Goal: Task Accomplishment & Management: Manage account settings

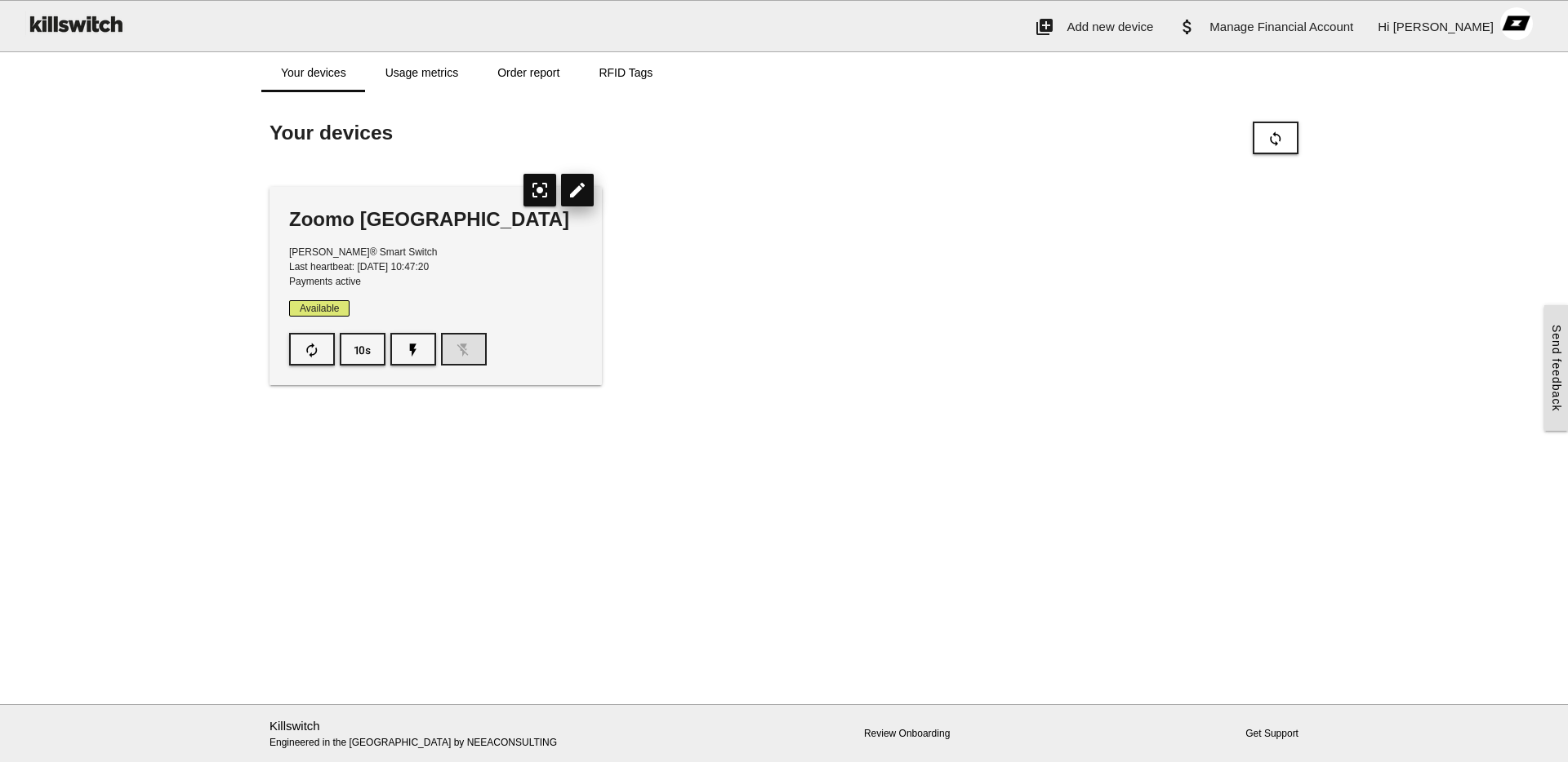
click at [582, 195] on icon "edit" at bounding box center [577, 190] width 33 height 33
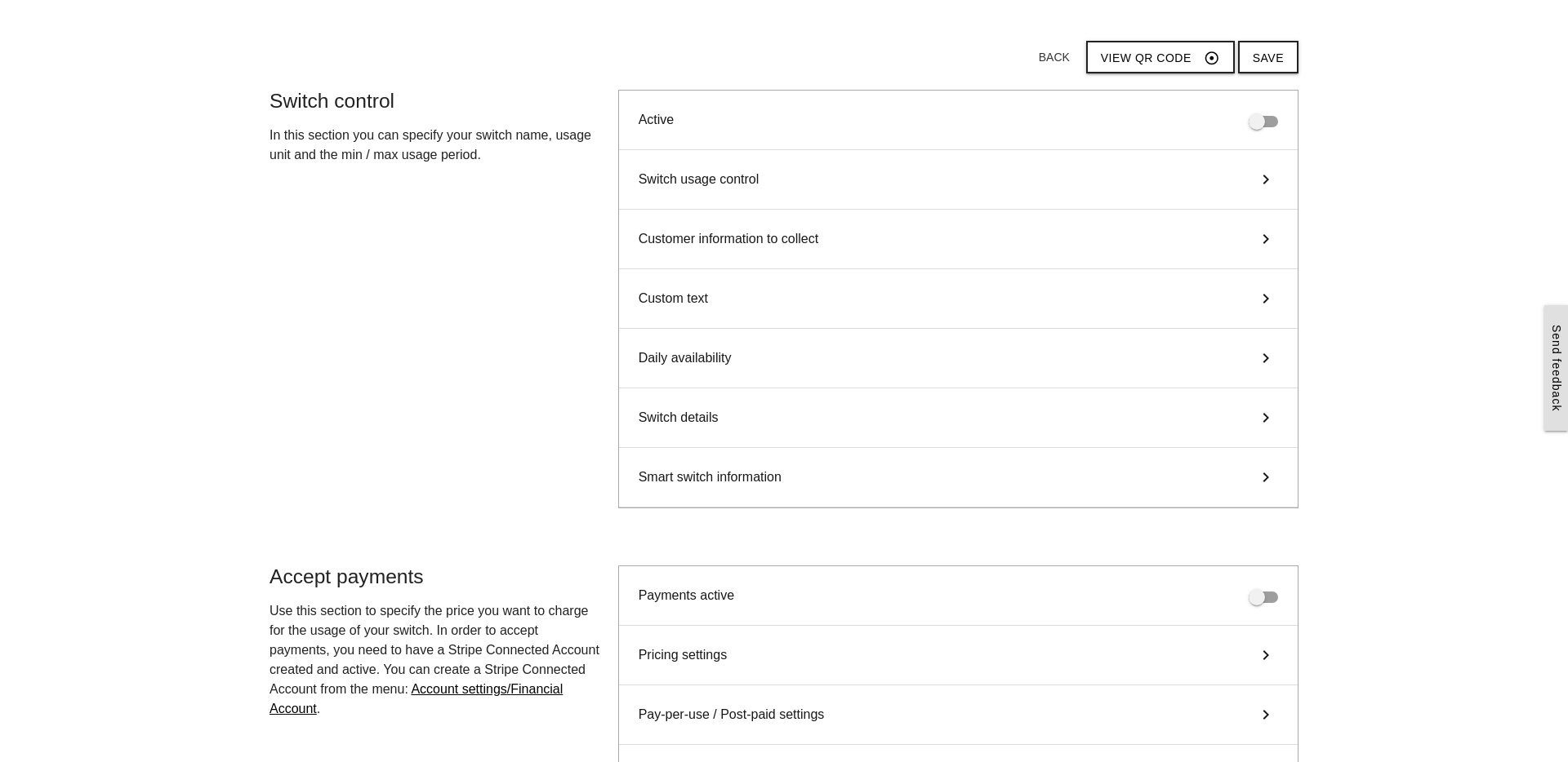
scroll to position [74, 0]
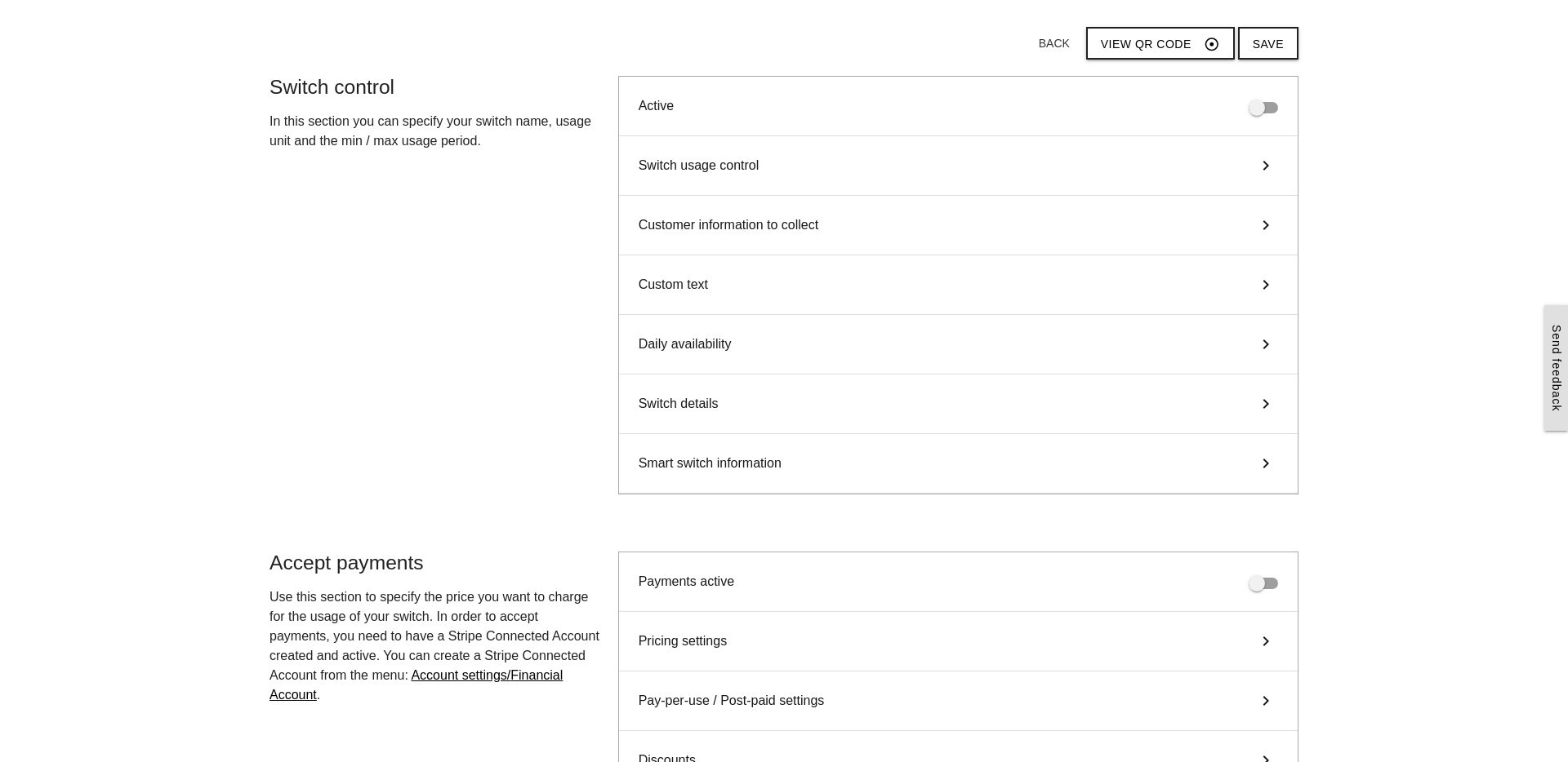
click at [1266, 163] on icon "keyboard_arrow_right" at bounding box center [1265, 166] width 25 height 20
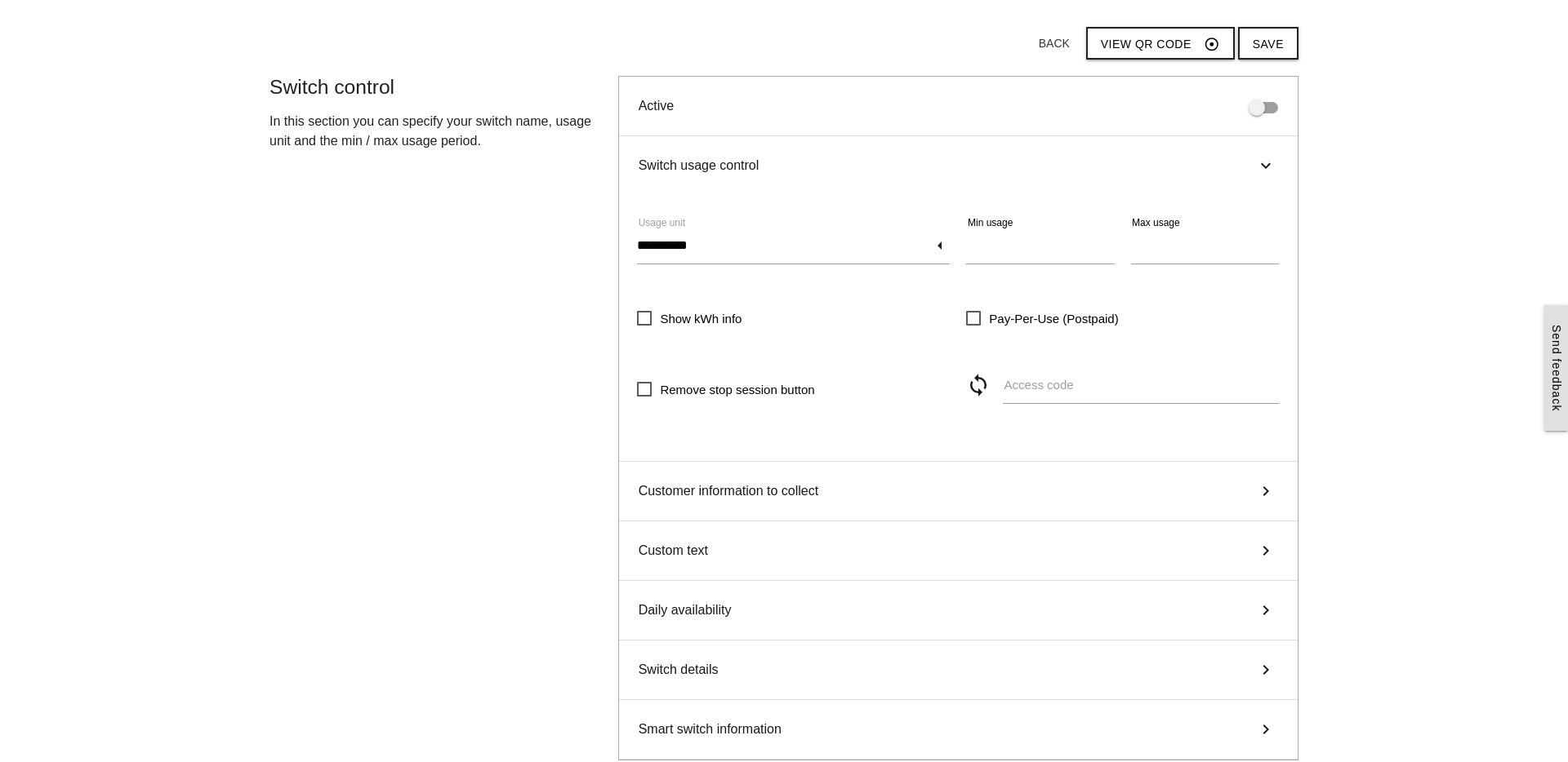
click at [1266, 163] on icon "keyboard_arrow_right" at bounding box center [1266, 165] width 20 height 25
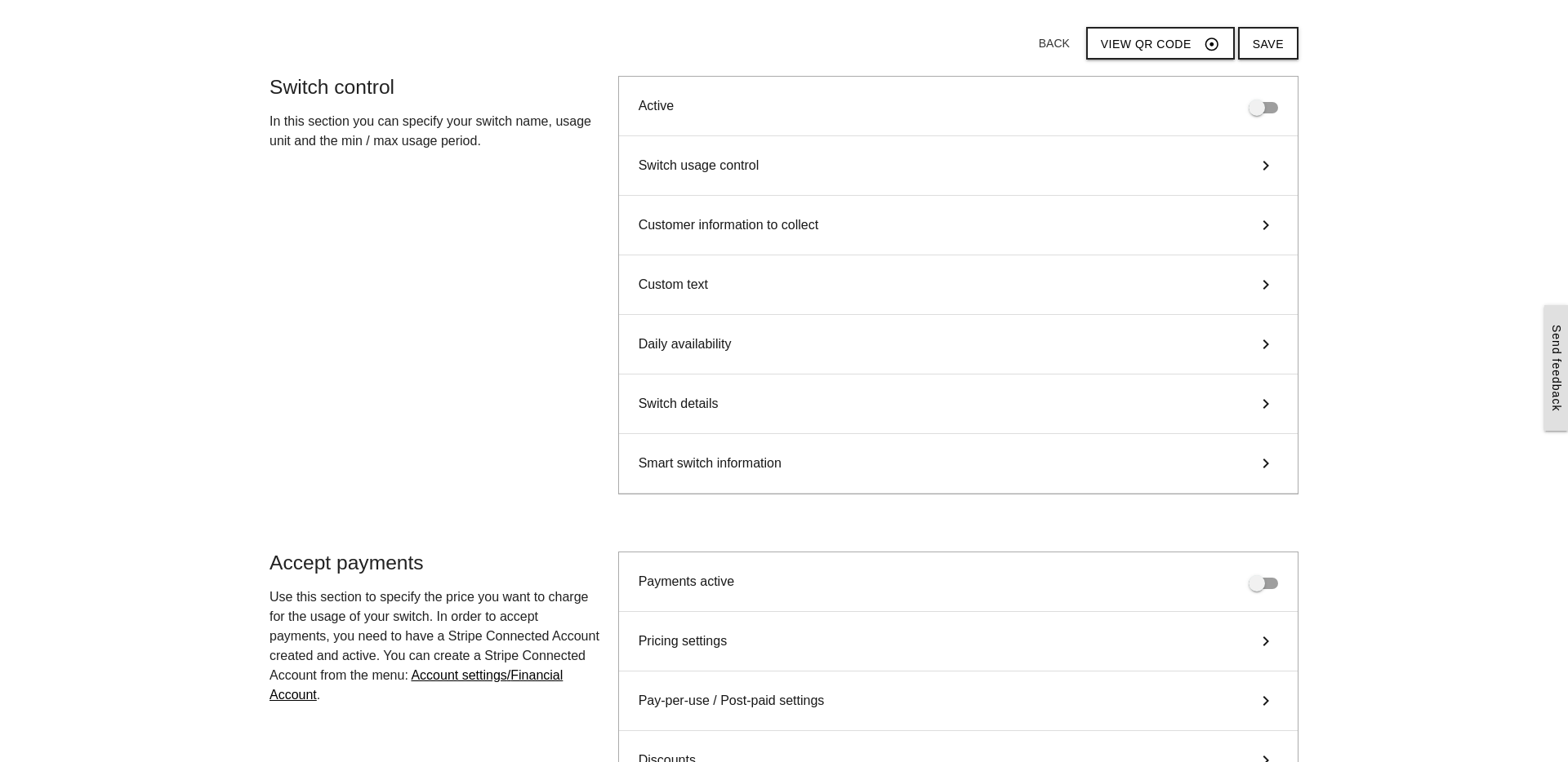
click at [1266, 163] on icon "keyboard_arrow_right" at bounding box center [1265, 166] width 25 height 20
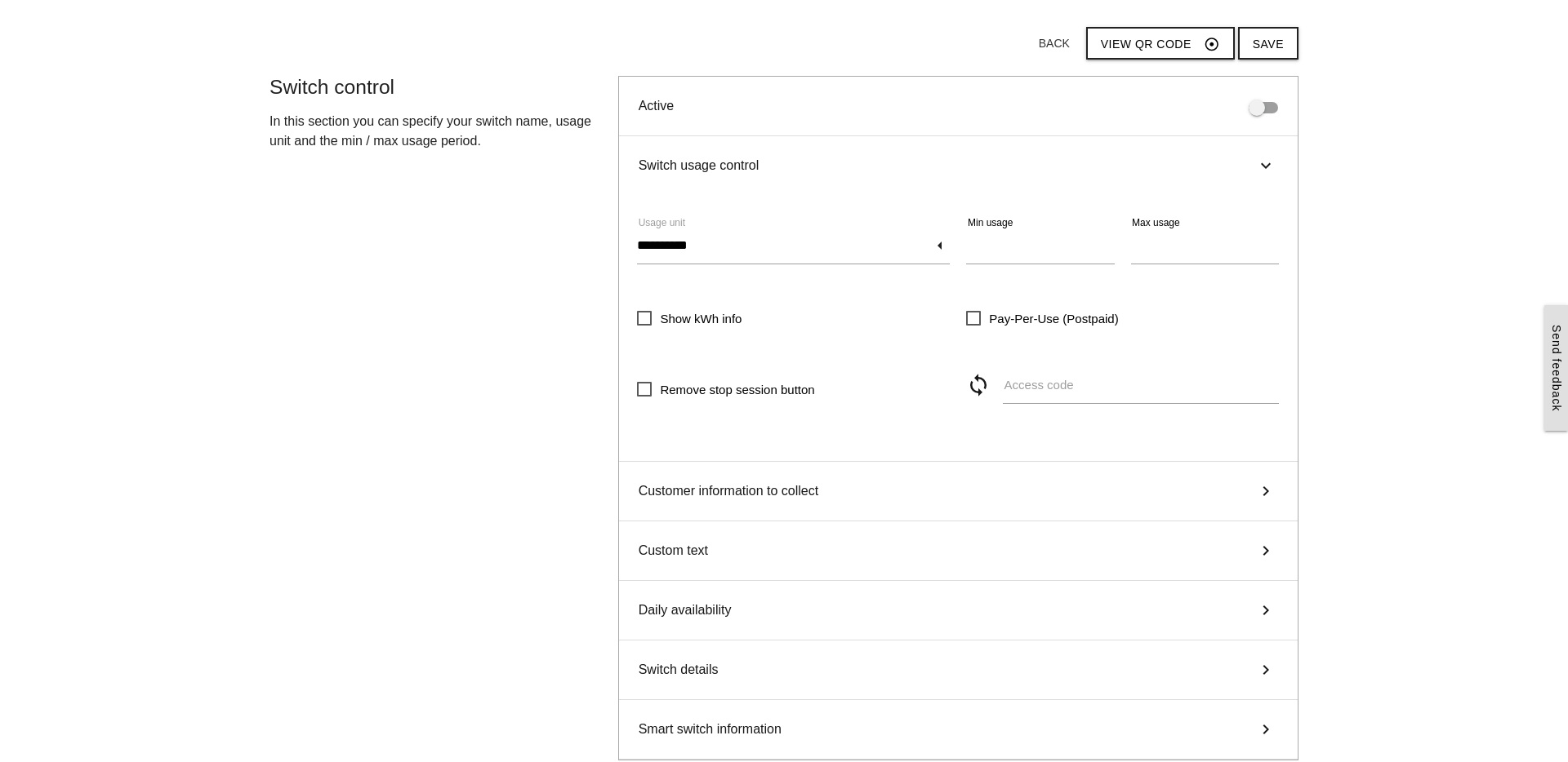
click at [1266, 163] on icon "keyboard_arrow_right" at bounding box center [1266, 165] width 20 height 25
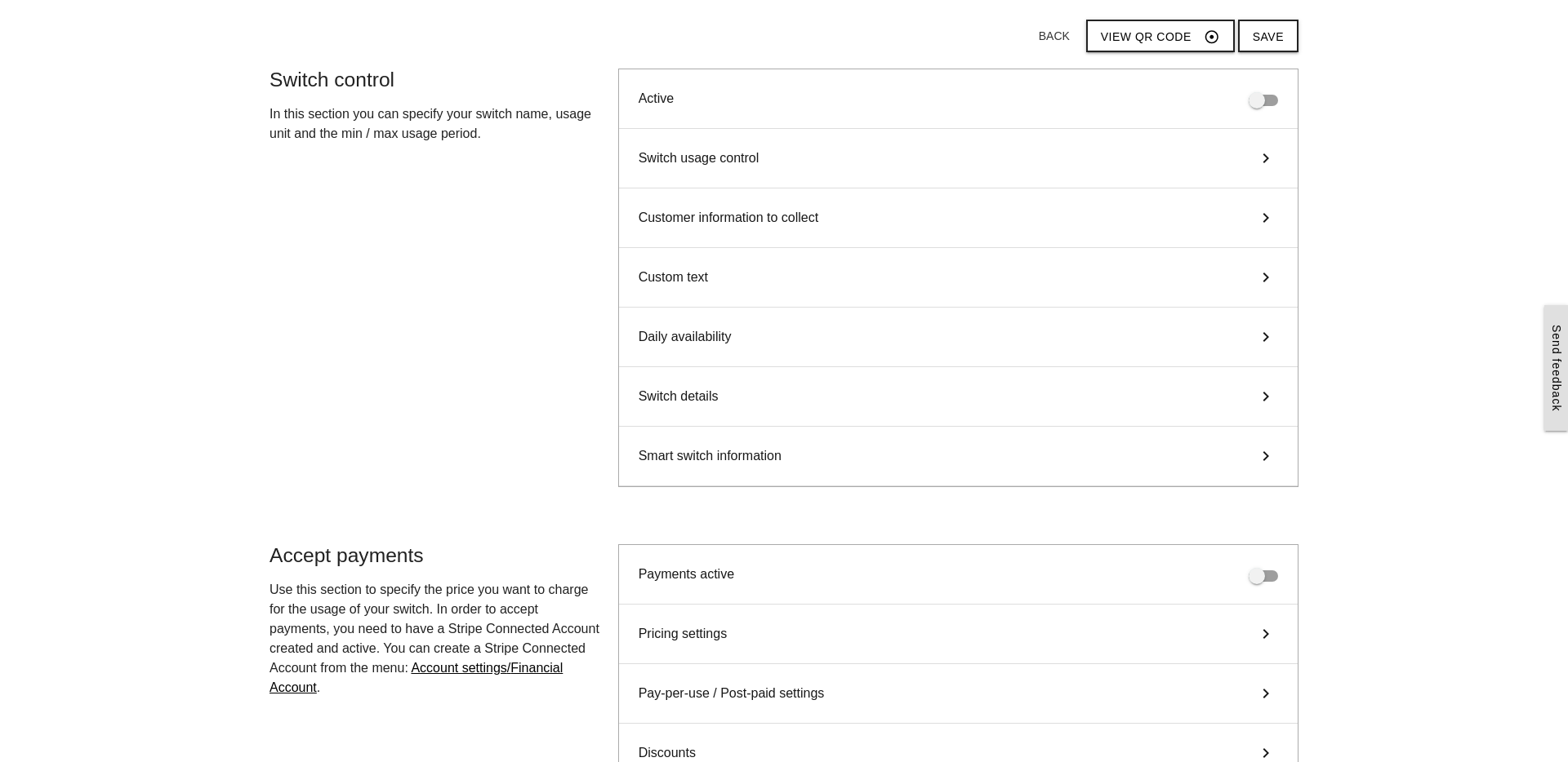
scroll to position [85, 0]
click at [1267, 213] on icon "keyboard_arrow_right" at bounding box center [1265, 215] width 25 height 20
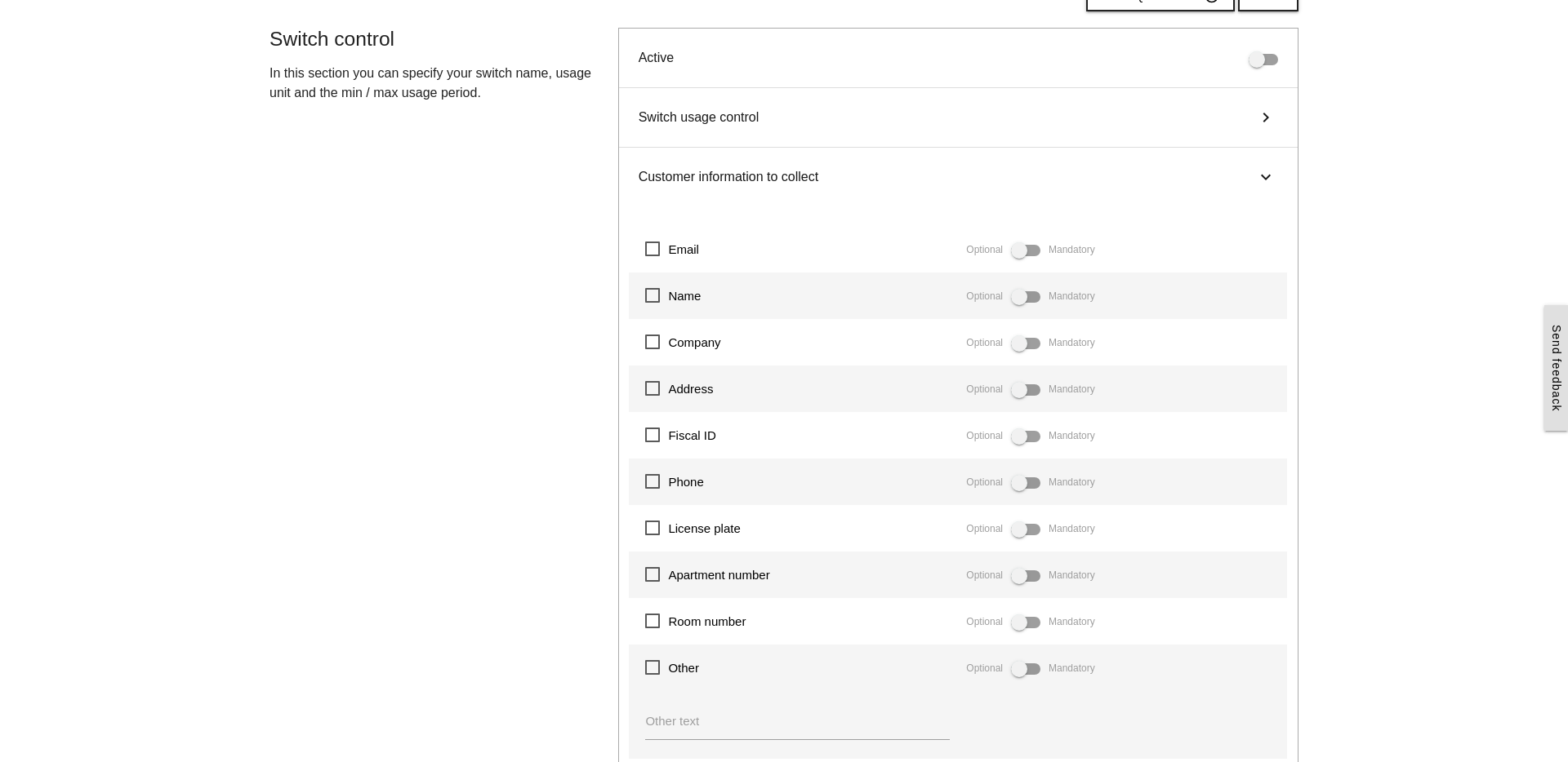
scroll to position [119, 0]
click at [1267, 176] on icon "keyboard_arrow_right" at bounding box center [1266, 181] width 20 height 25
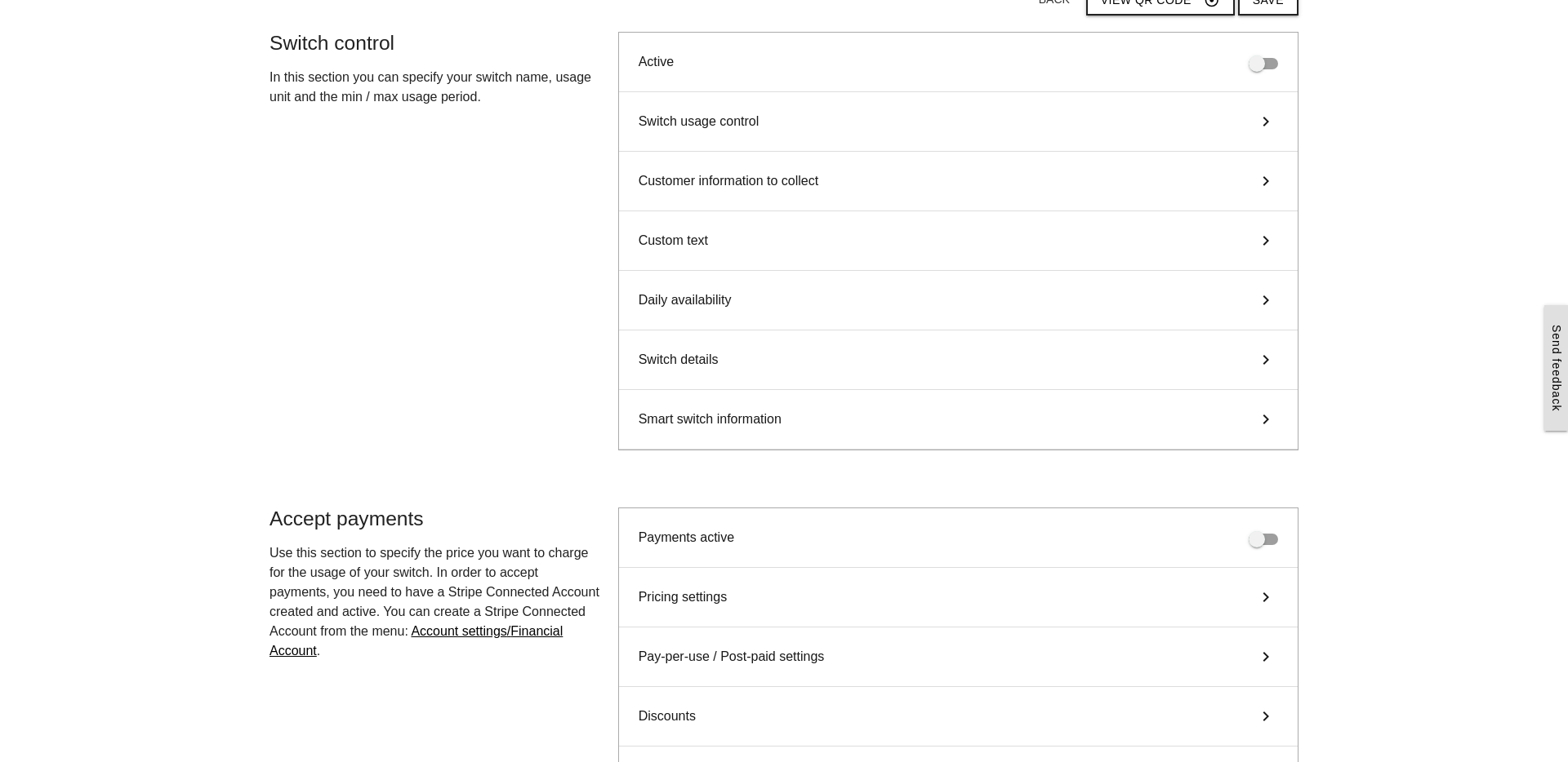
scroll to position [151, 0]
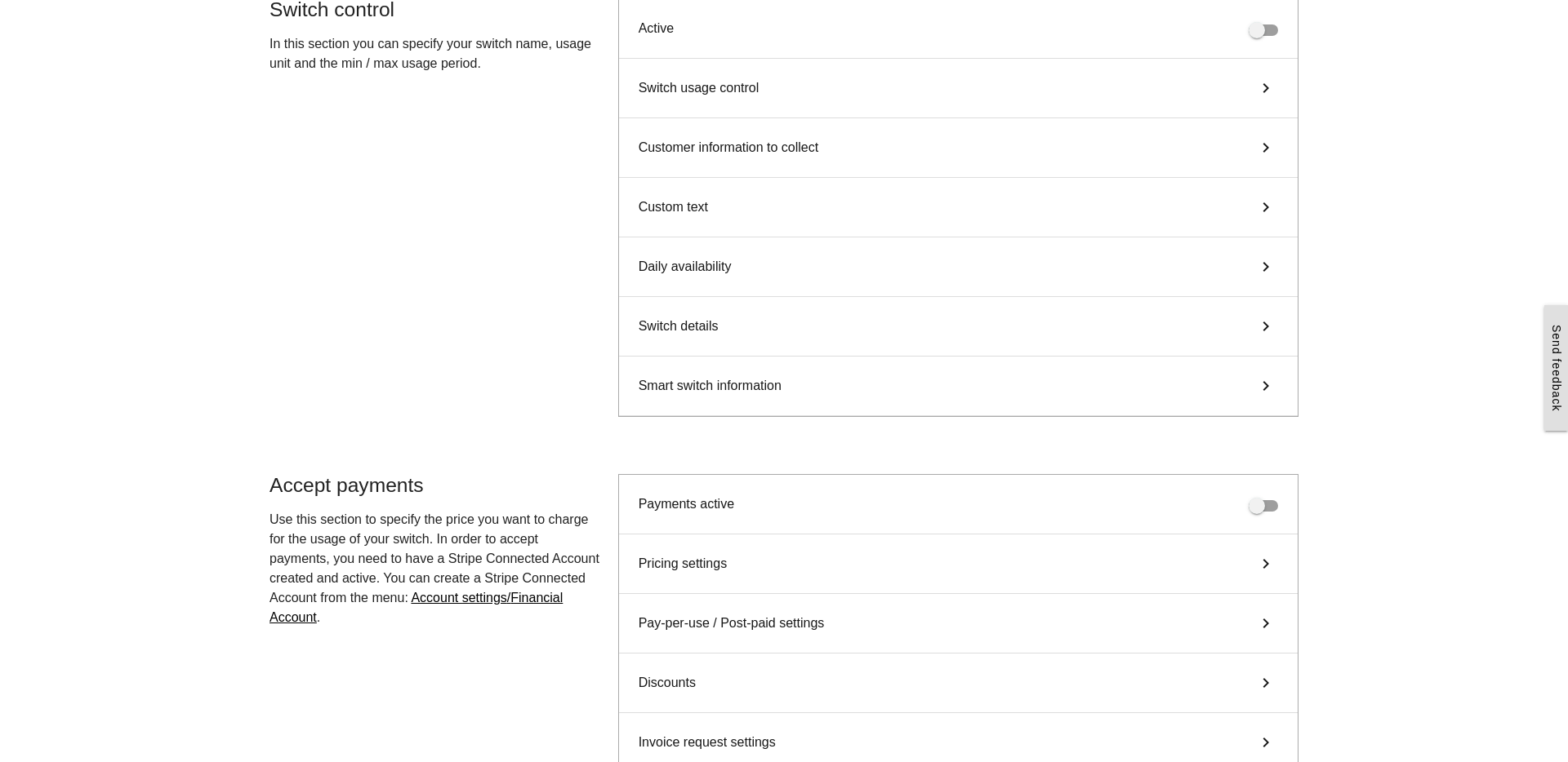
click at [1266, 203] on icon "keyboard_arrow_right" at bounding box center [1265, 208] width 25 height 20
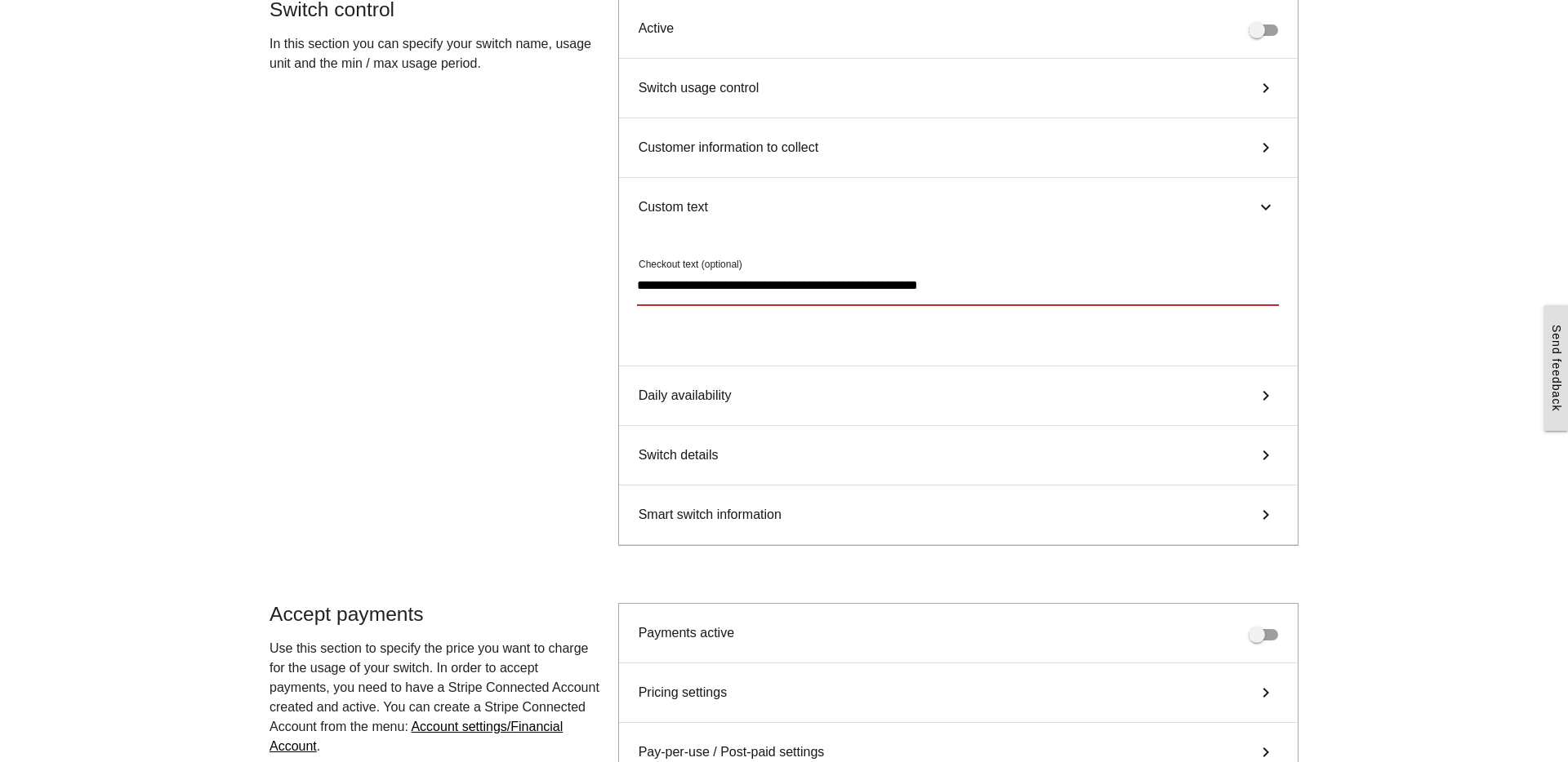
click at [639, 285] on textarea "**********" at bounding box center [957, 286] width 641 height 37
click at [668, 284] on textarea "**********" at bounding box center [957, 286] width 641 height 37
click at [794, 281] on textarea "**********" at bounding box center [957, 286] width 641 height 37
drag, startPoint x: 1149, startPoint y: 285, endPoint x: 835, endPoint y: 287, distance: 314.0
click at [835, 287] on textarea "**********" at bounding box center [957, 286] width 641 height 37
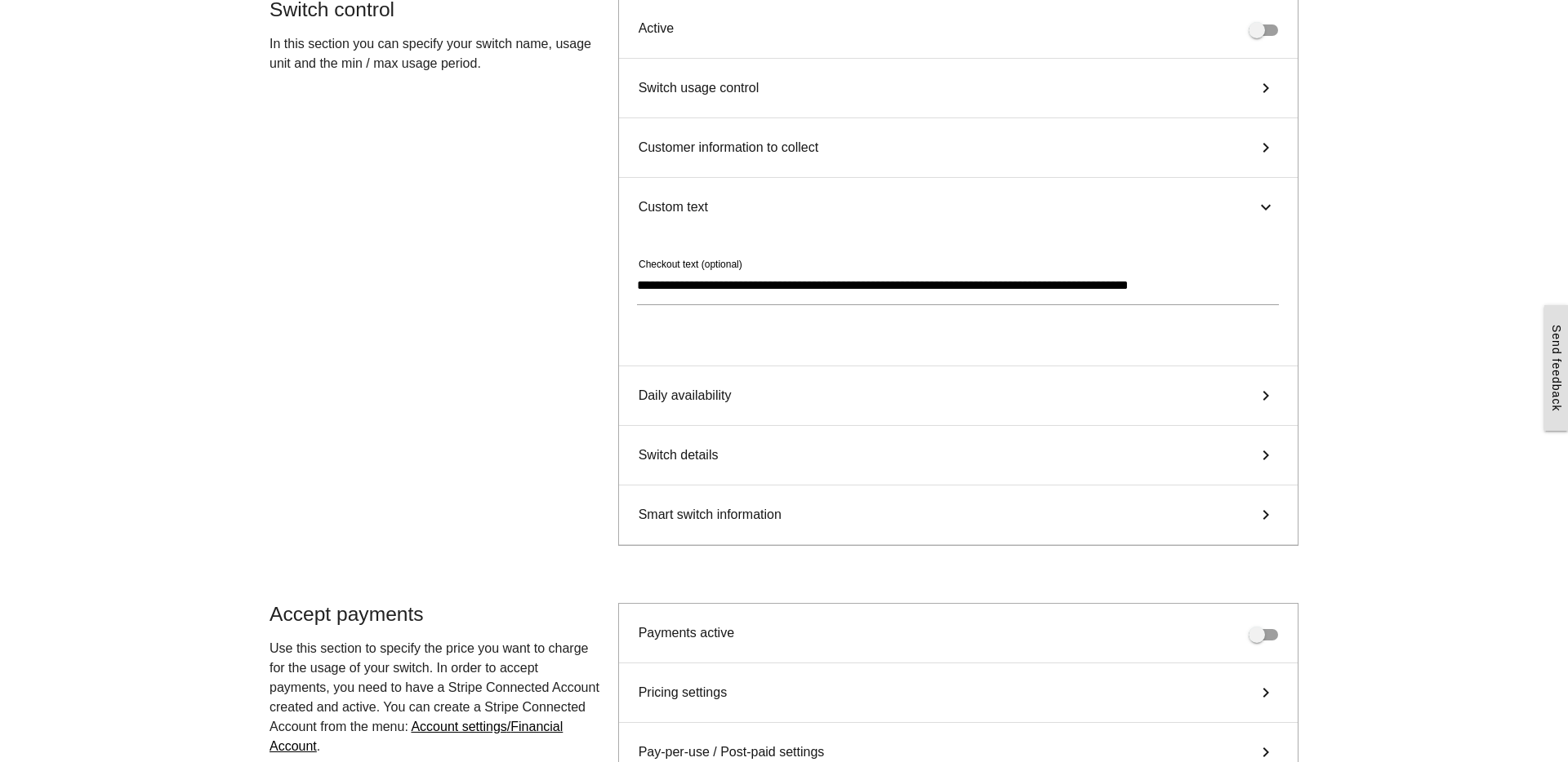
click at [446, 328] on div "**********" at bounding box center [784, 292] width 1045 height 589
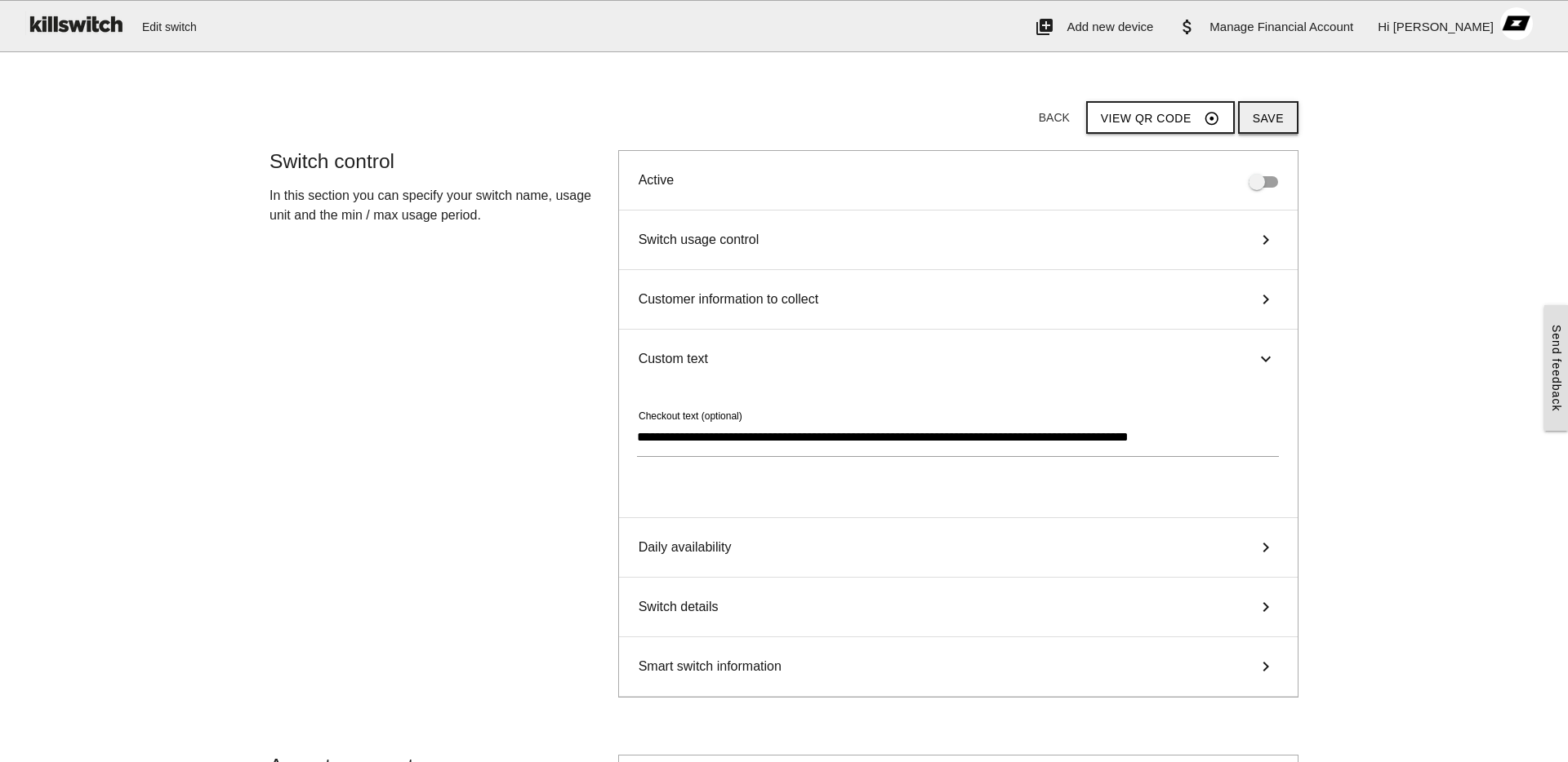
click at [1279, 119] on button "Save" at bounding box center [1267, 117] width 60 height 33
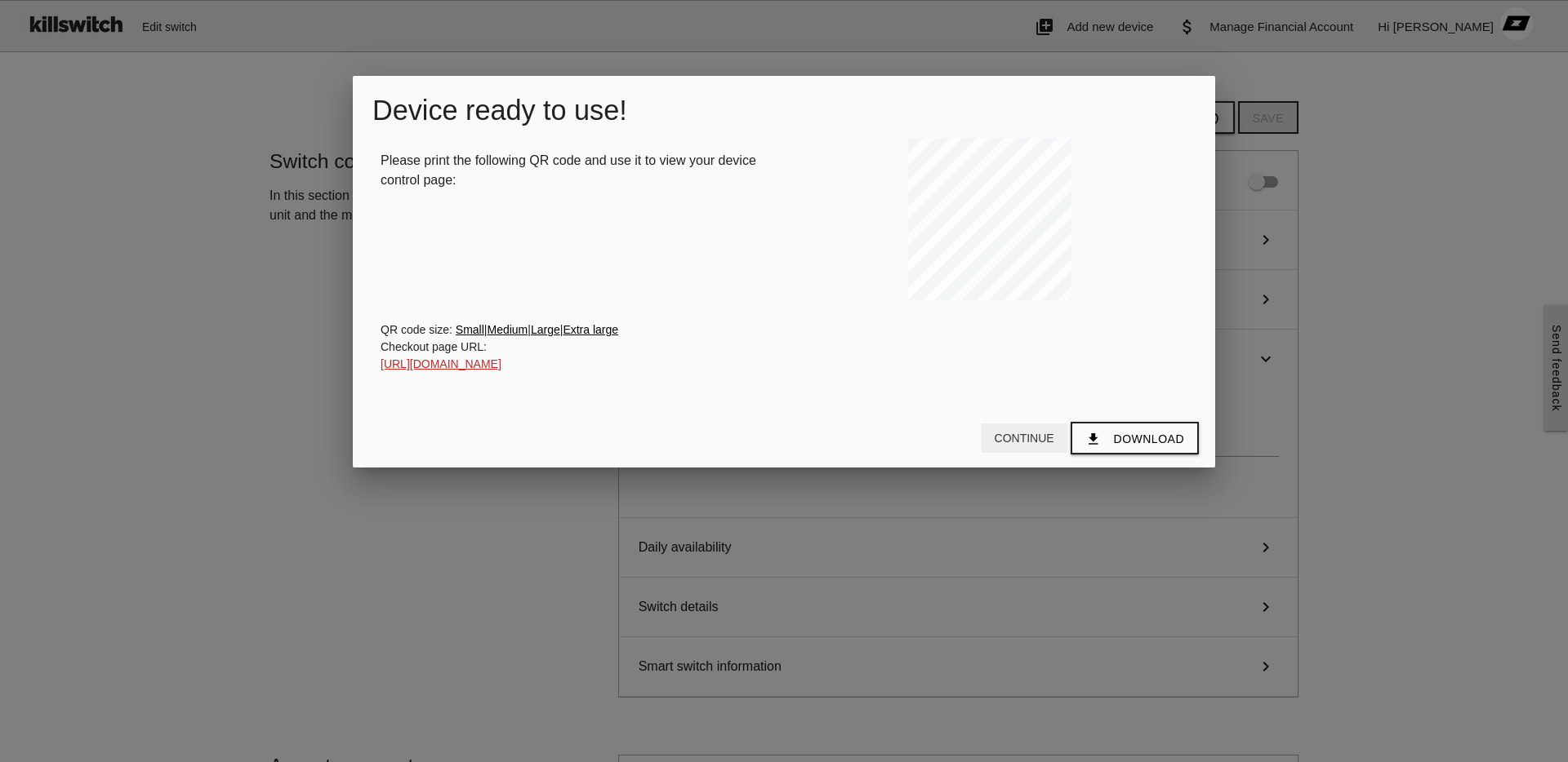
click at [1033, 438] on button "Continue" at bounding box center [1024, 438] width 86 height 30
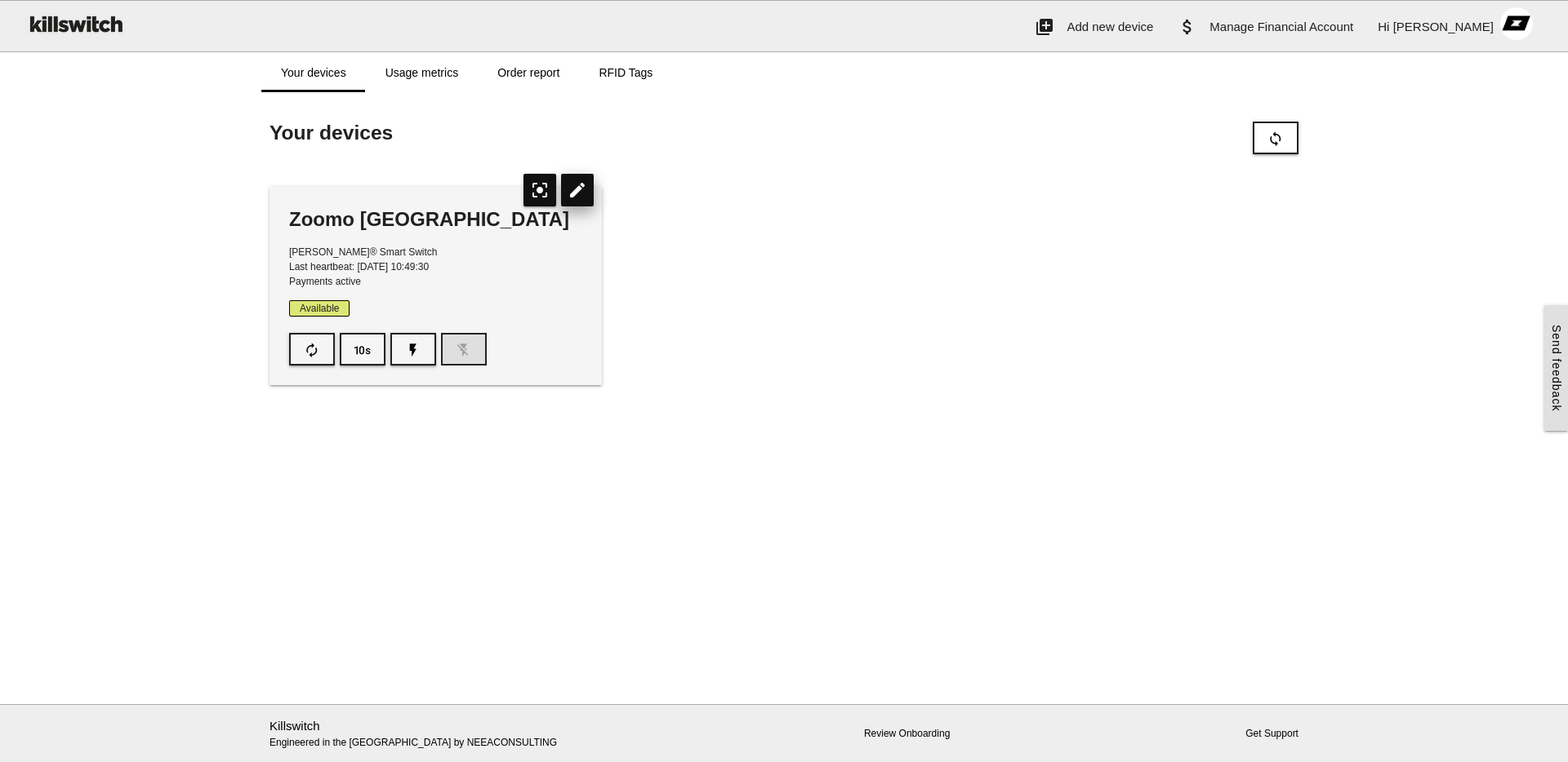
click at [579, 193] on icon "edit" at bounding box center [577, 190] width 33 height 33
type textarea "**********"
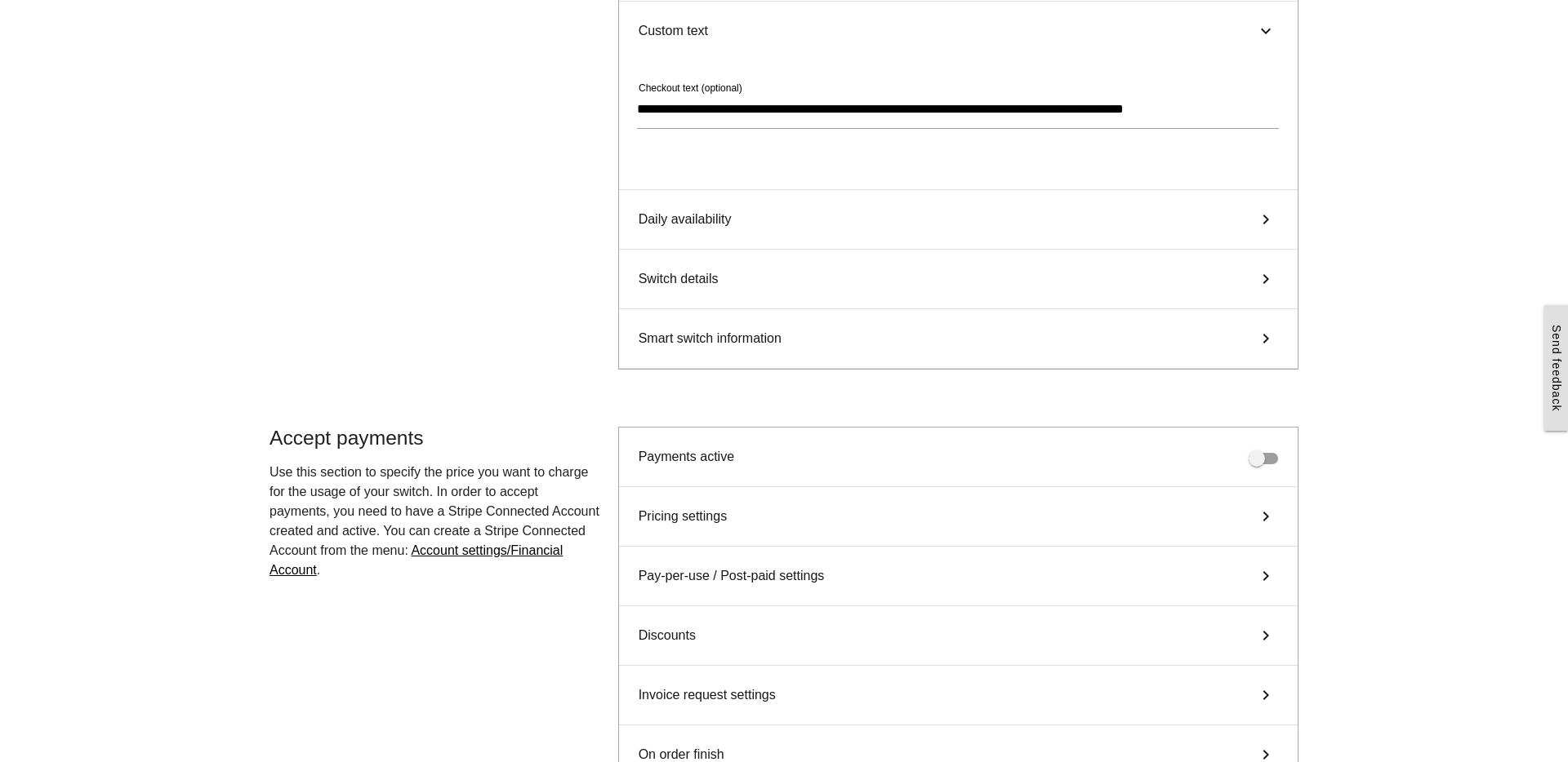
scroll to position [333, 0]
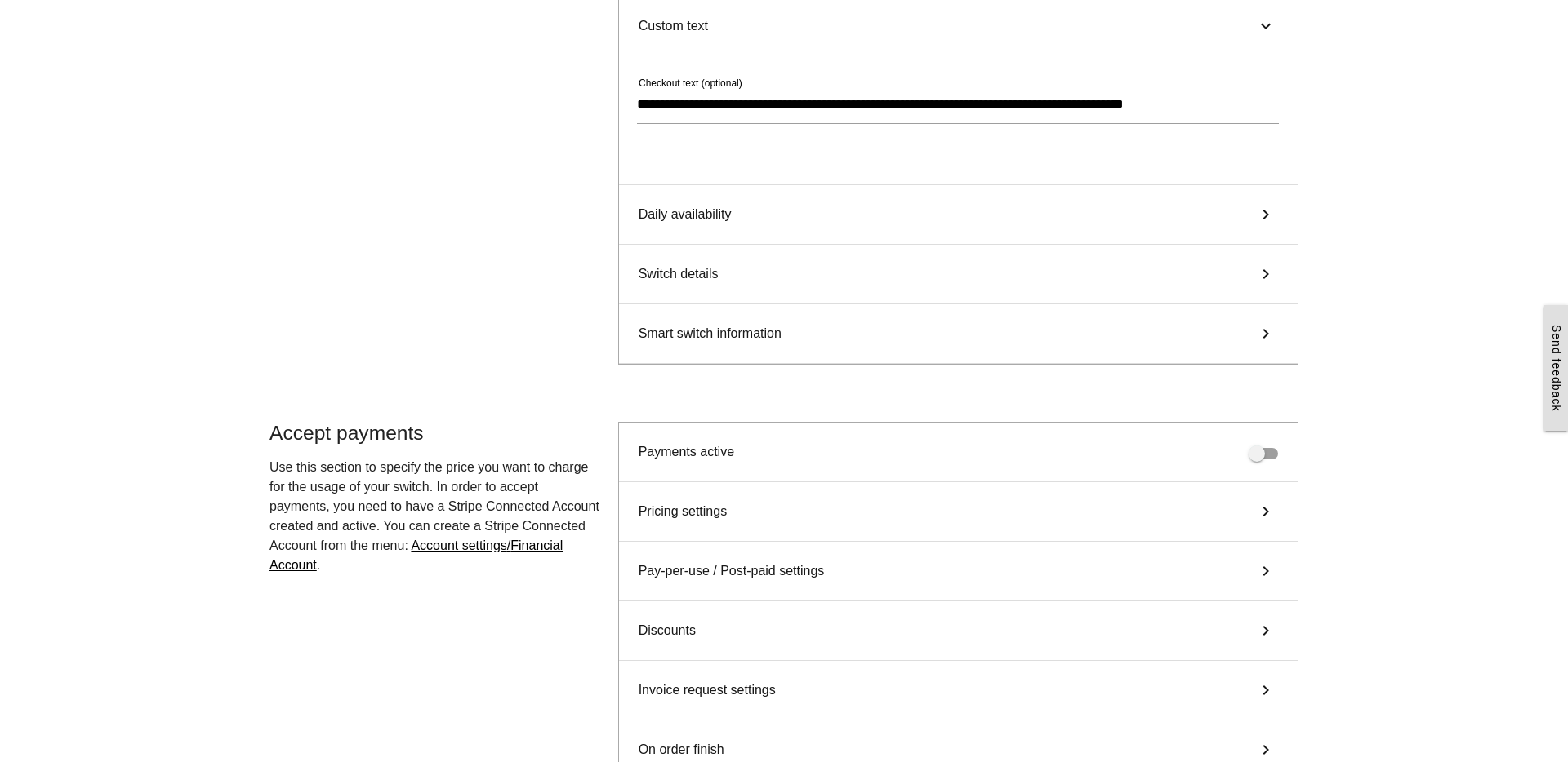
click at [1262, 213] on icon "keyboard_arrow_right" at bounding box center [1265, 215] width 25 height 20
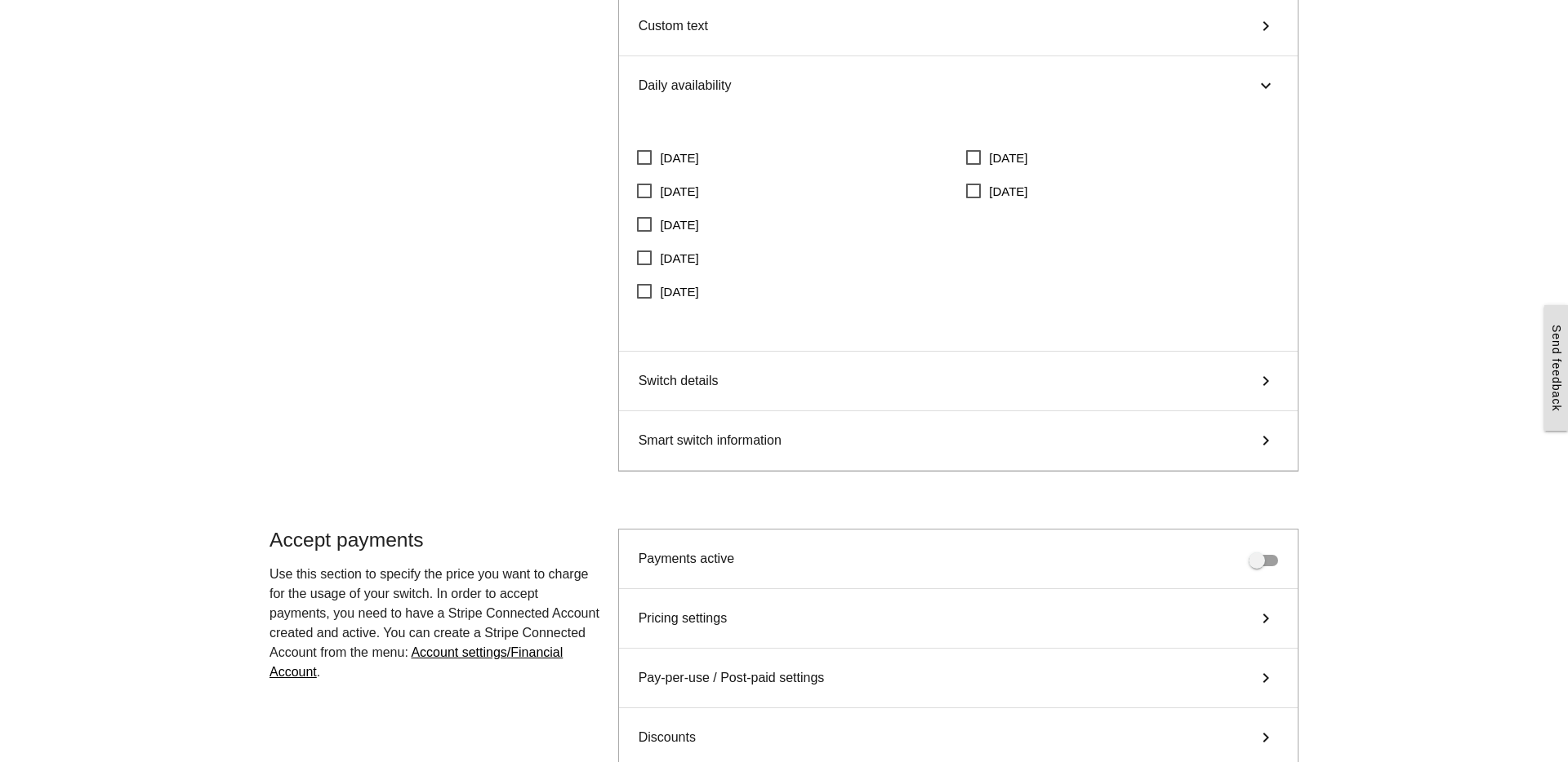
scroll to position [348, 0]
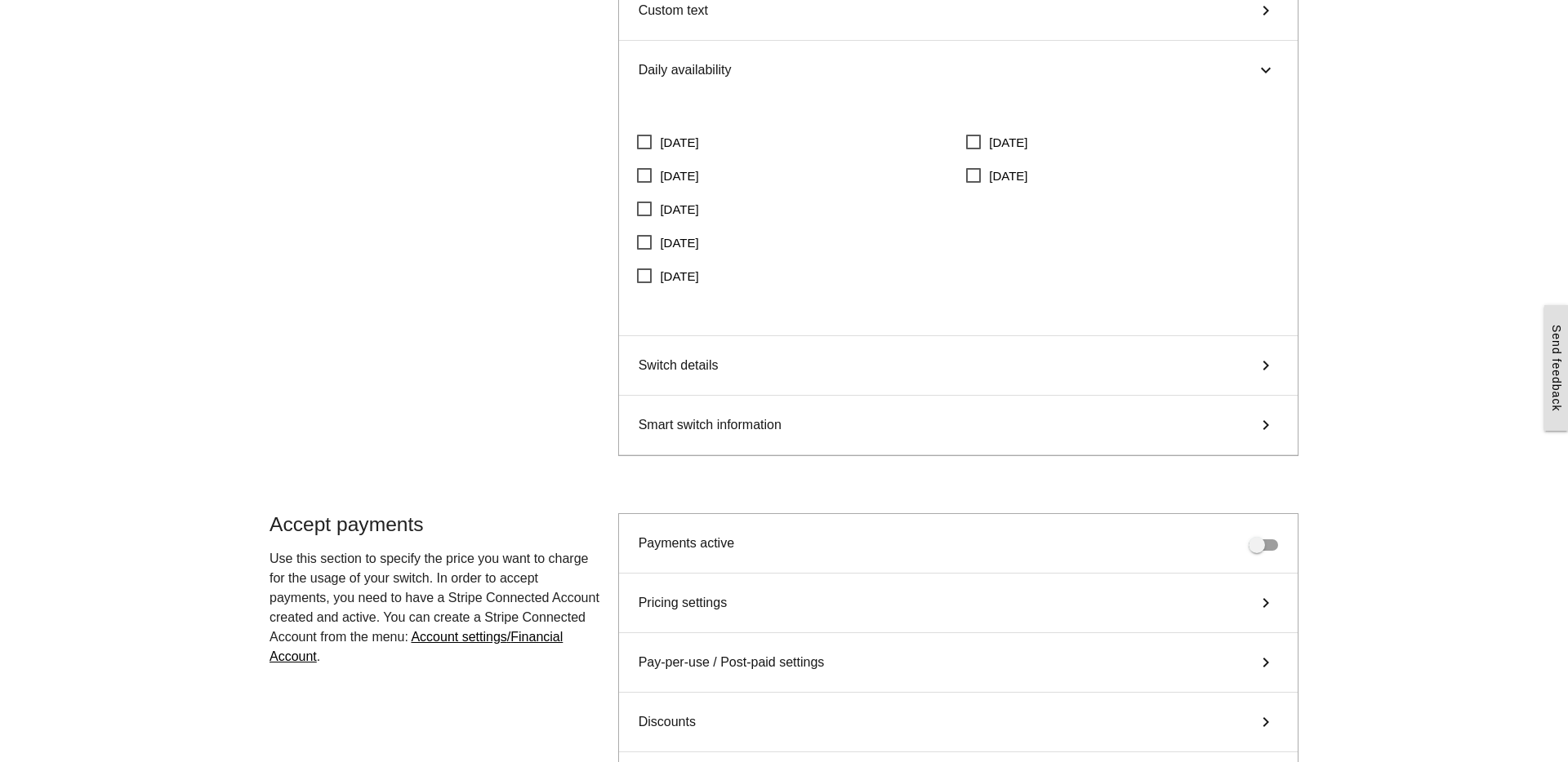
click at [975, 174] on span "[DATE]" at bounding box center [997, 175] width 61 height 21
click at [976, 142] on span "[DATE]" at bounding box center [997, 143] width 61 height 21
click at [1267, 71] on icon "keyboard_arrow_right" at bounding box center [1266, 70] width 20 height 25
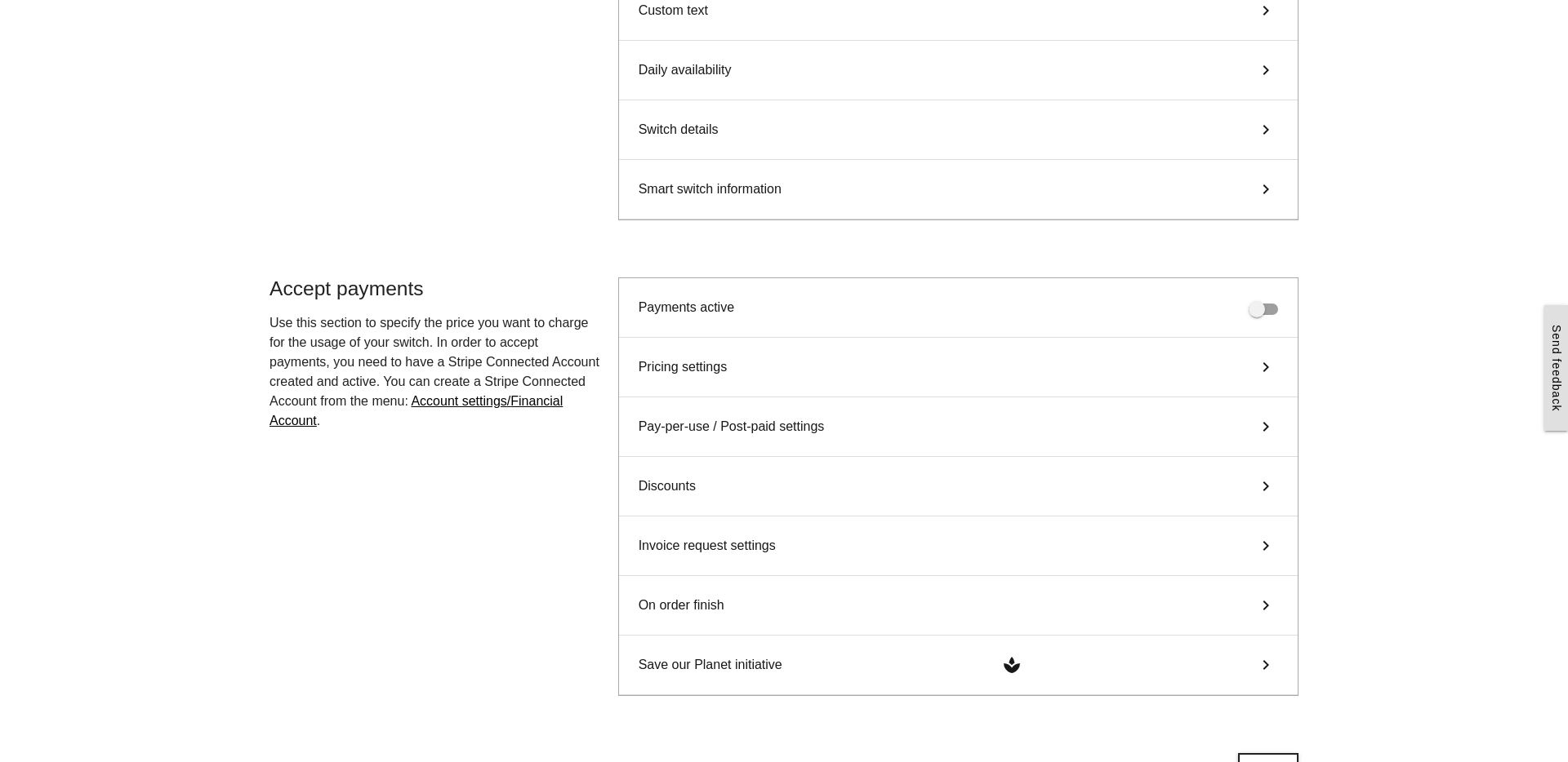
click at [1266, 70] on icon "keyboard_arrow_right" at bounding box center [1265, 70] width 25 height 20
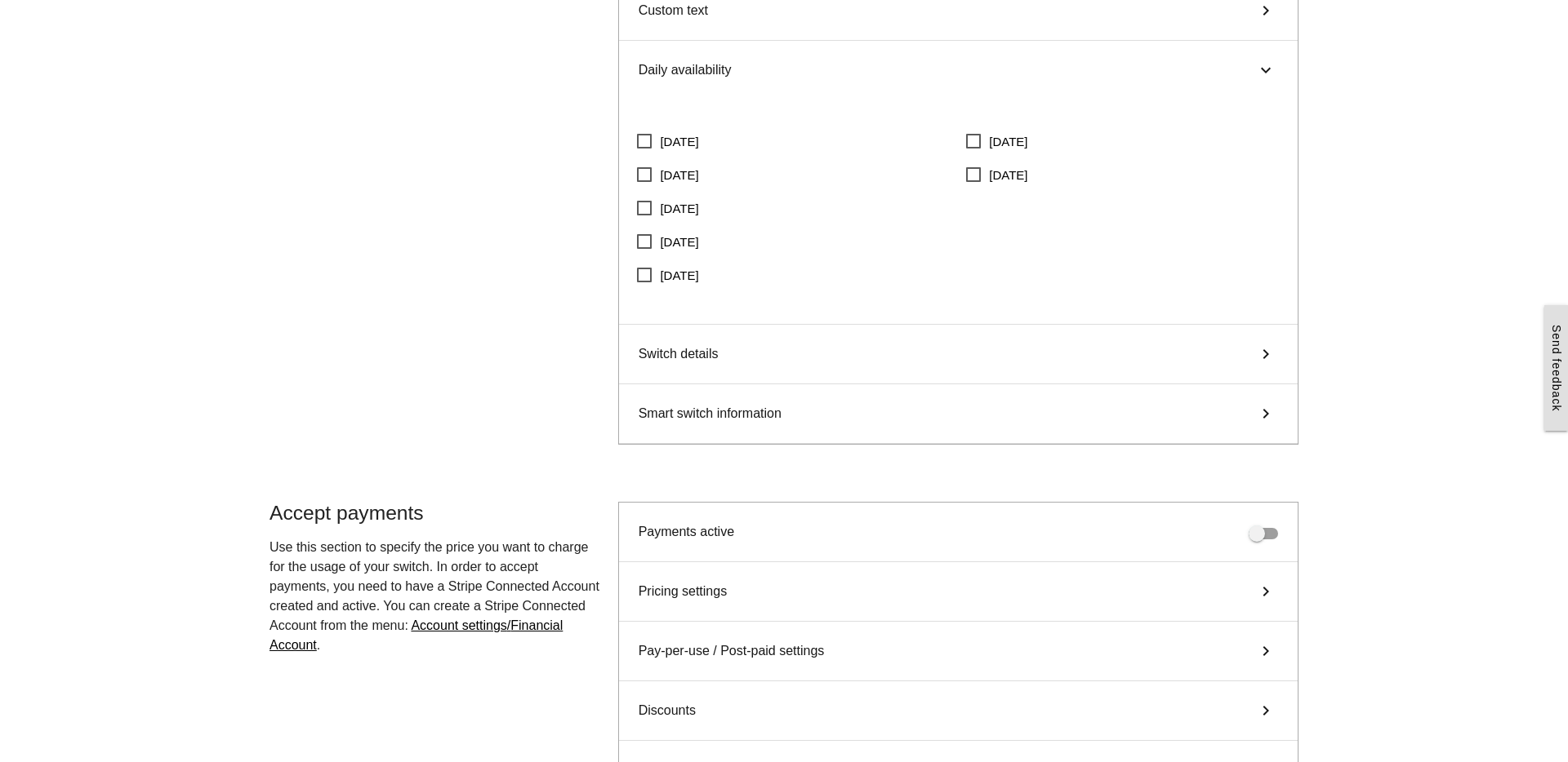
click at [1266, 70] on icon "keyboard_arrow_right" at bounding box center [1266, 70] width 20 height 25
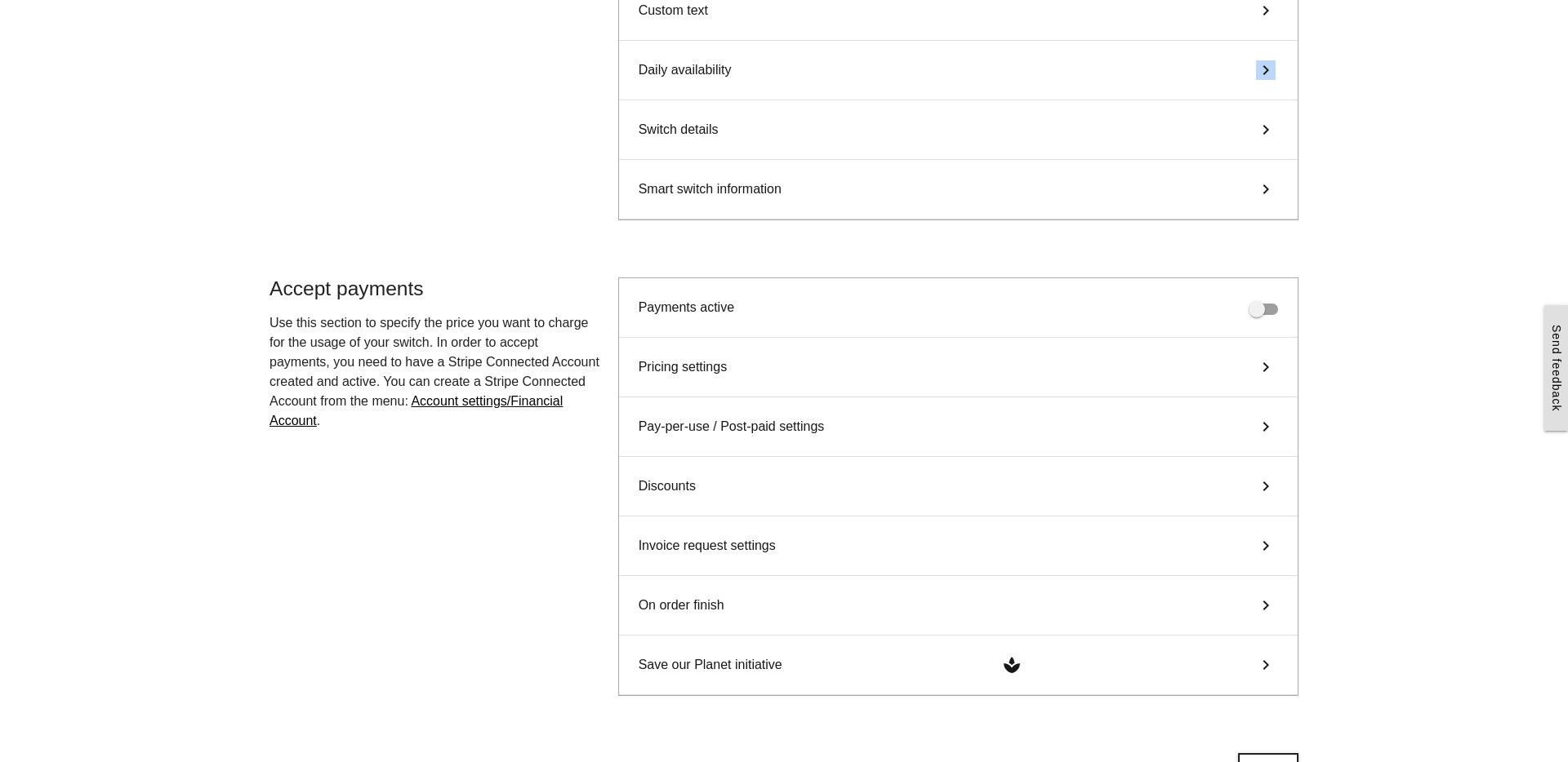
scroll to position [378, 0]
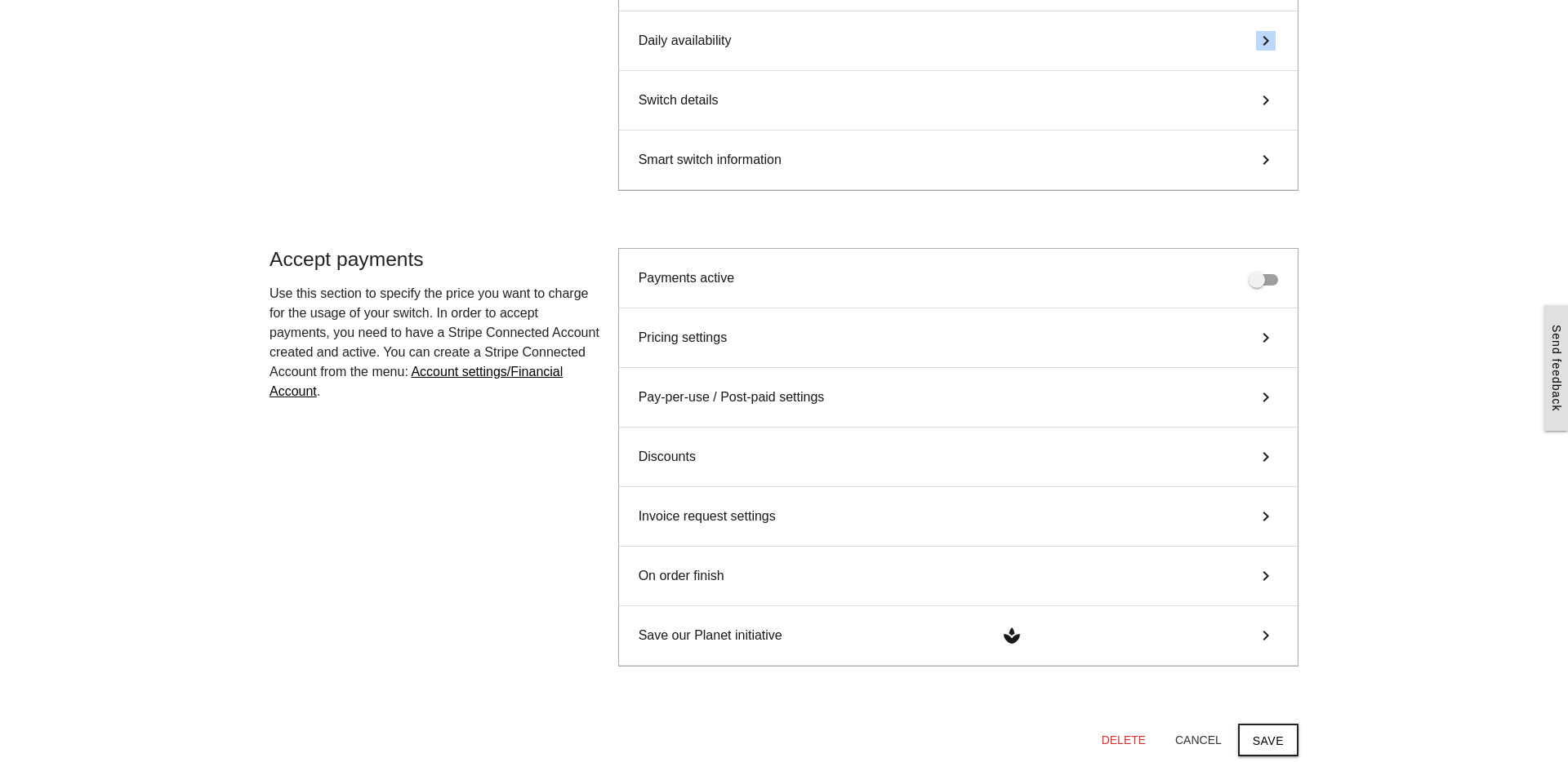
click at [1268, 97] on icon "keyboard_arrow_right" at bounding box center [1265, 101] width 25 height 20
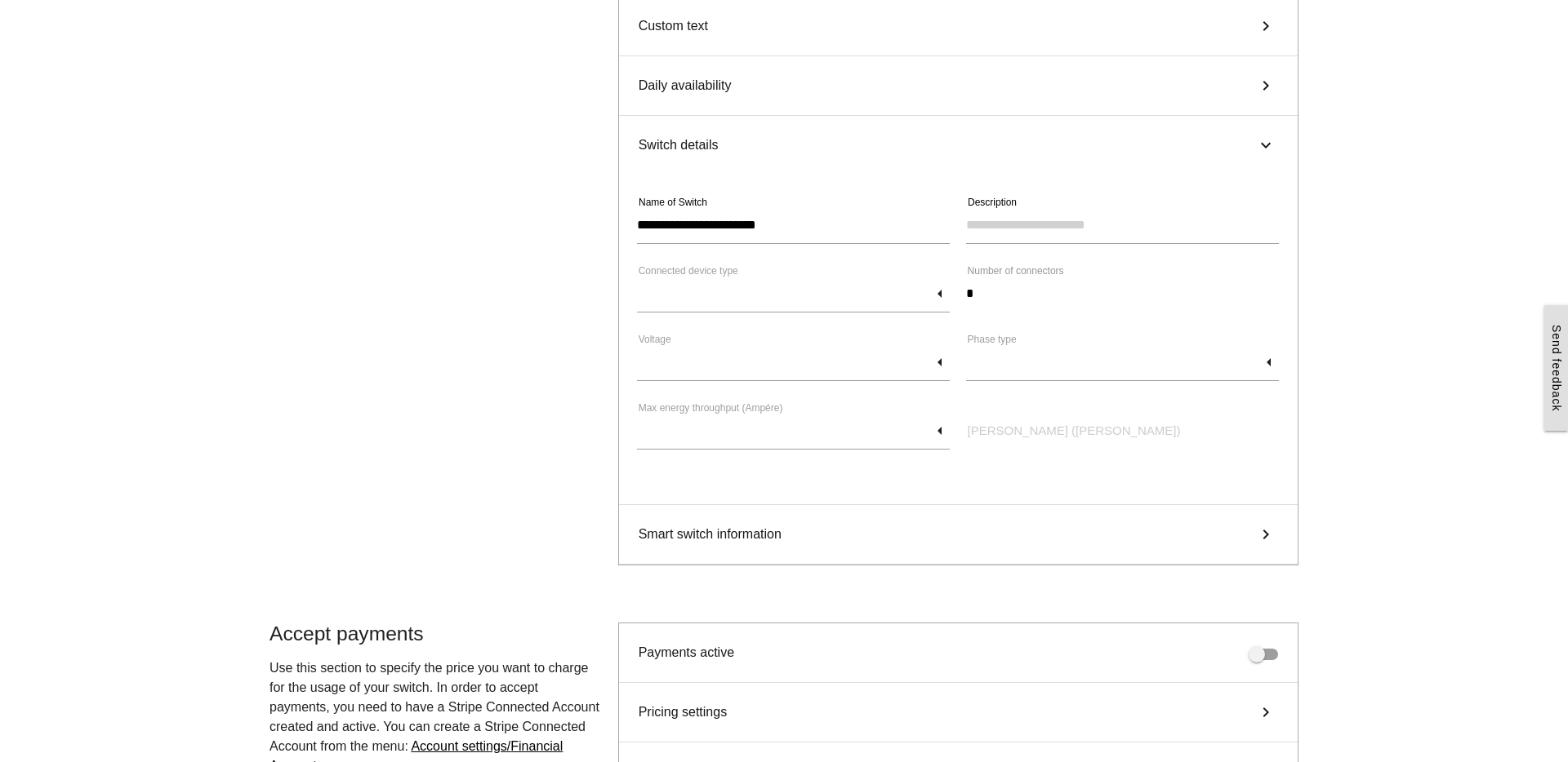
scroll to position [333, 0]
click at [1265, 141] on icon "keyboard_arrow_right" at bounding box center [1266, 145] width 20 height 25
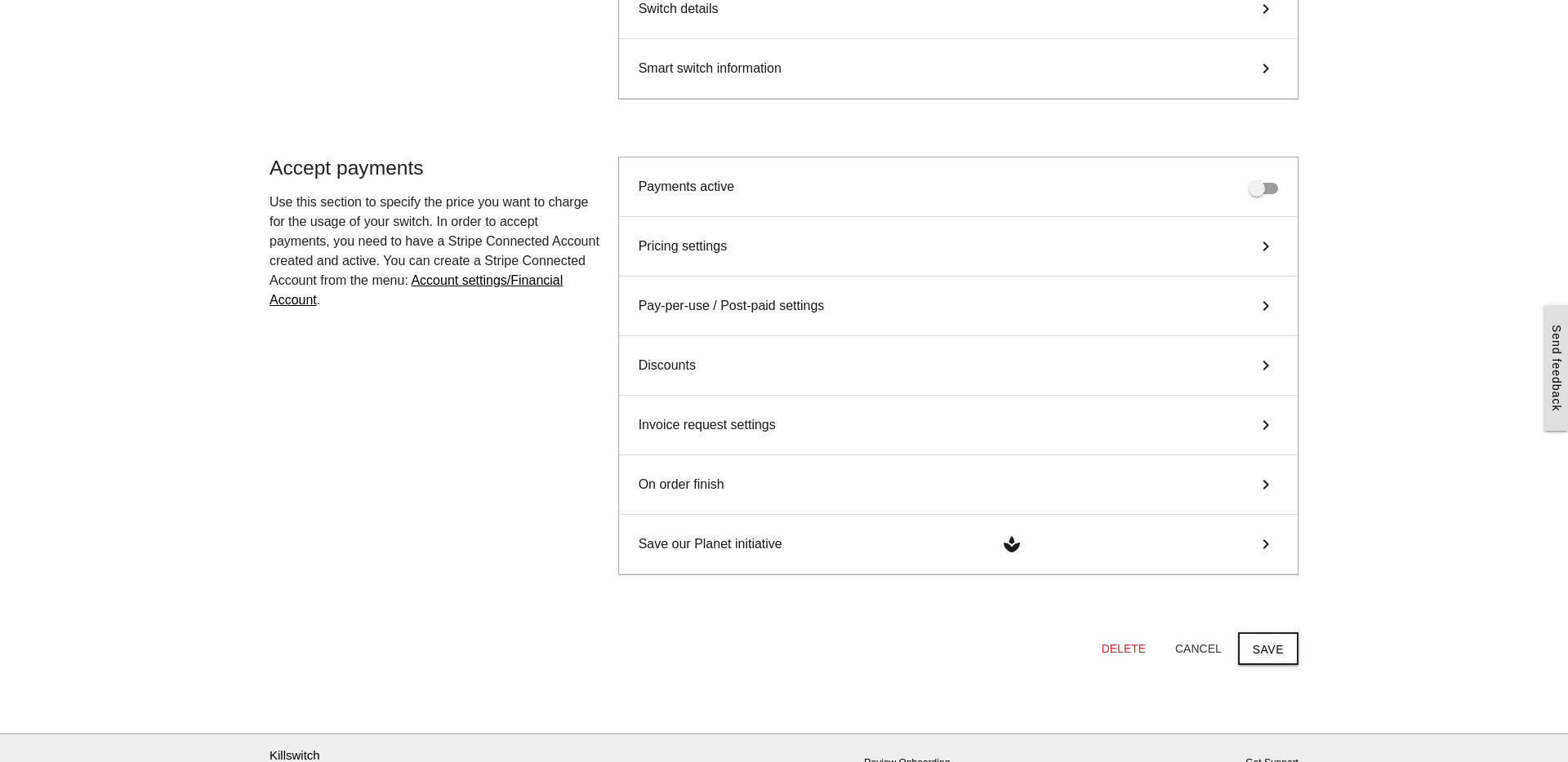
scroll to position [500, 0]
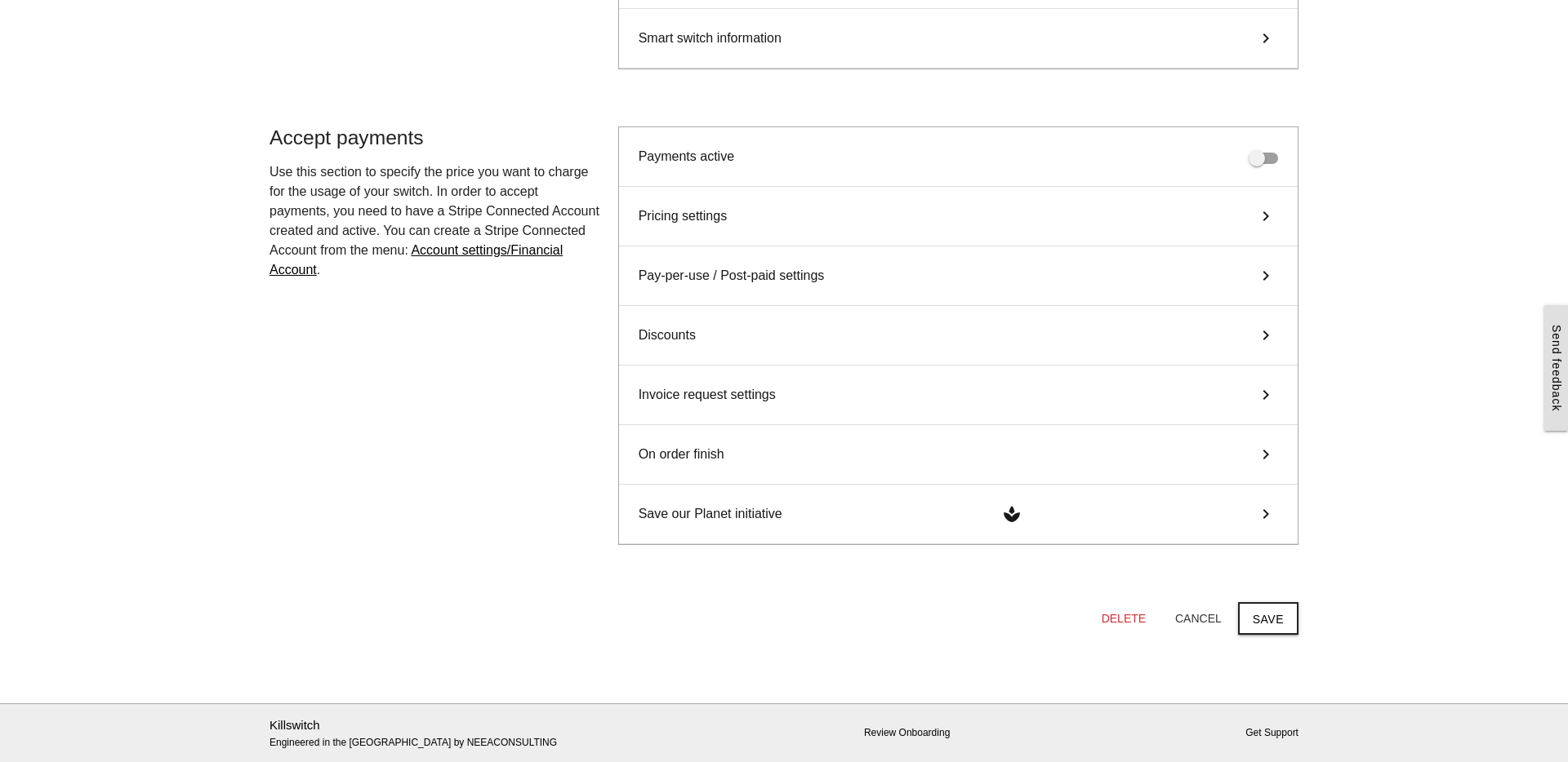
click at [1263, 220] on icon "keyboard_arrow_right" at bounding box center [1265, 217] width 25 height 20
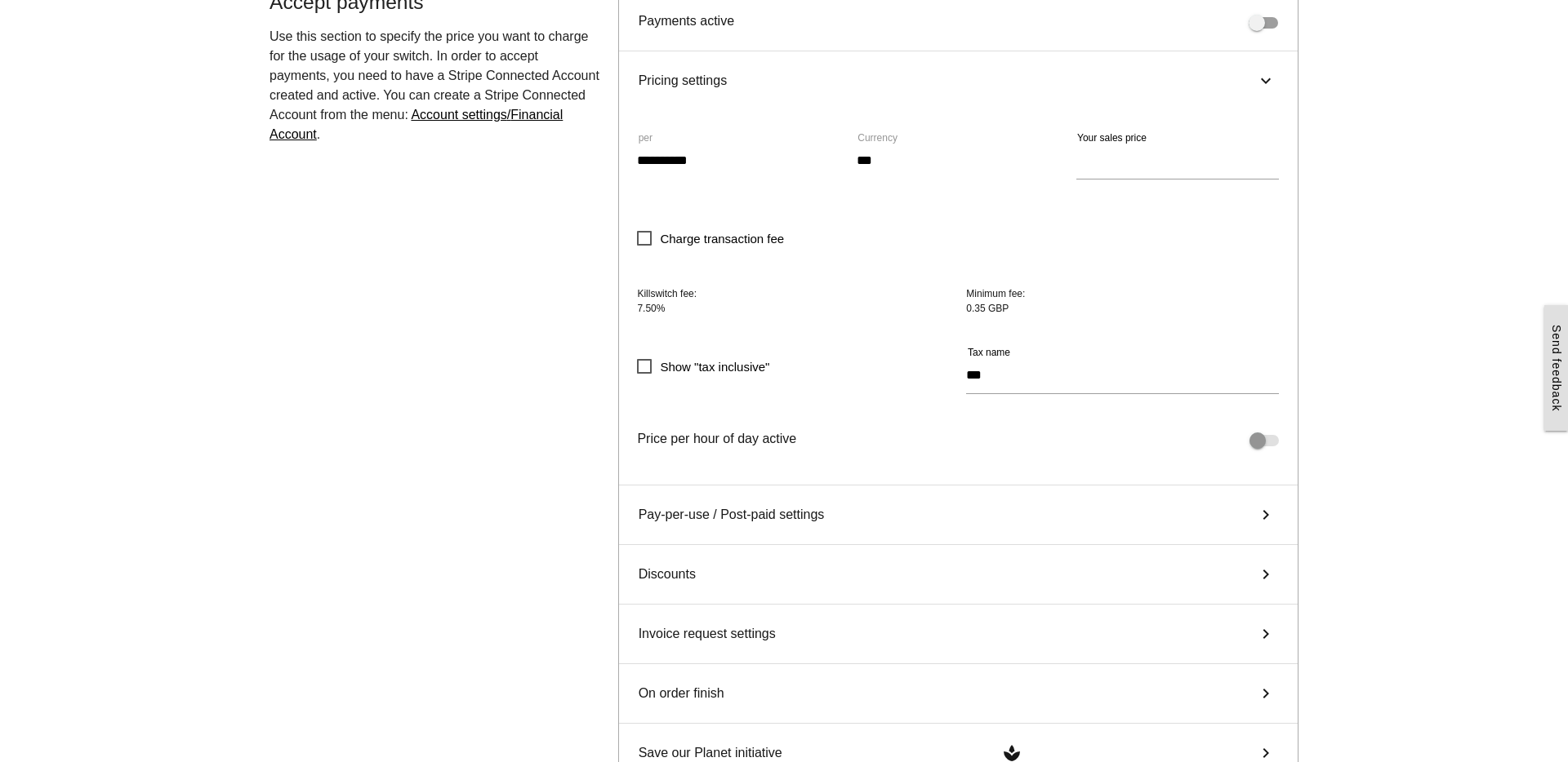
click at [1377, 159] on main "Start here! Add an OCPP device to Killswitch to configure it's payments checkou…" at bounding box center [784, 188] width 1568 height 1509
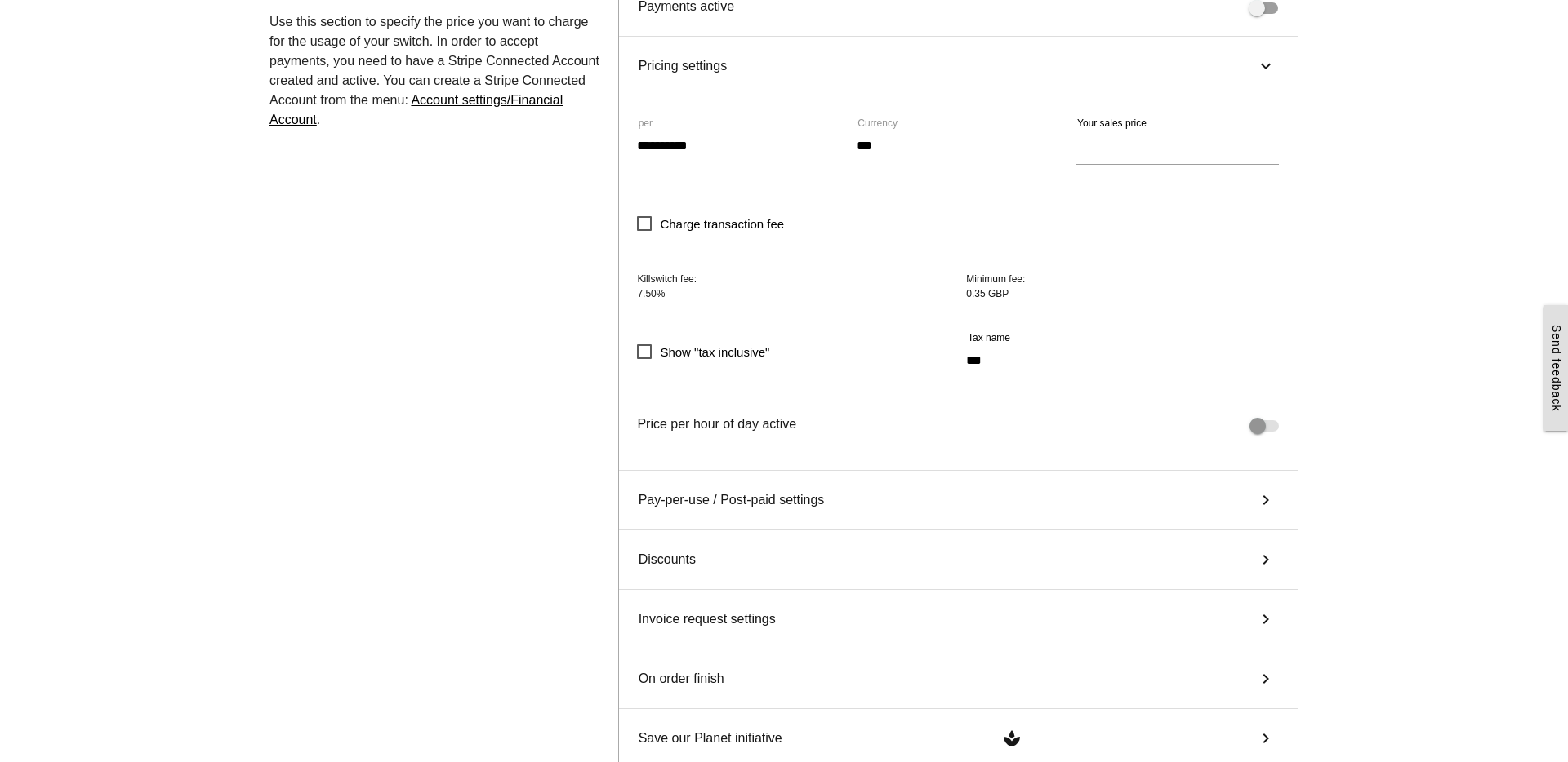
scroll to position [648, 0]
click at [1372, 198] on main "Start here! Add an OCPP device to Killswitch to configure it's payments checkou…" at bounding box center [784, 174] width 1568 height 1509
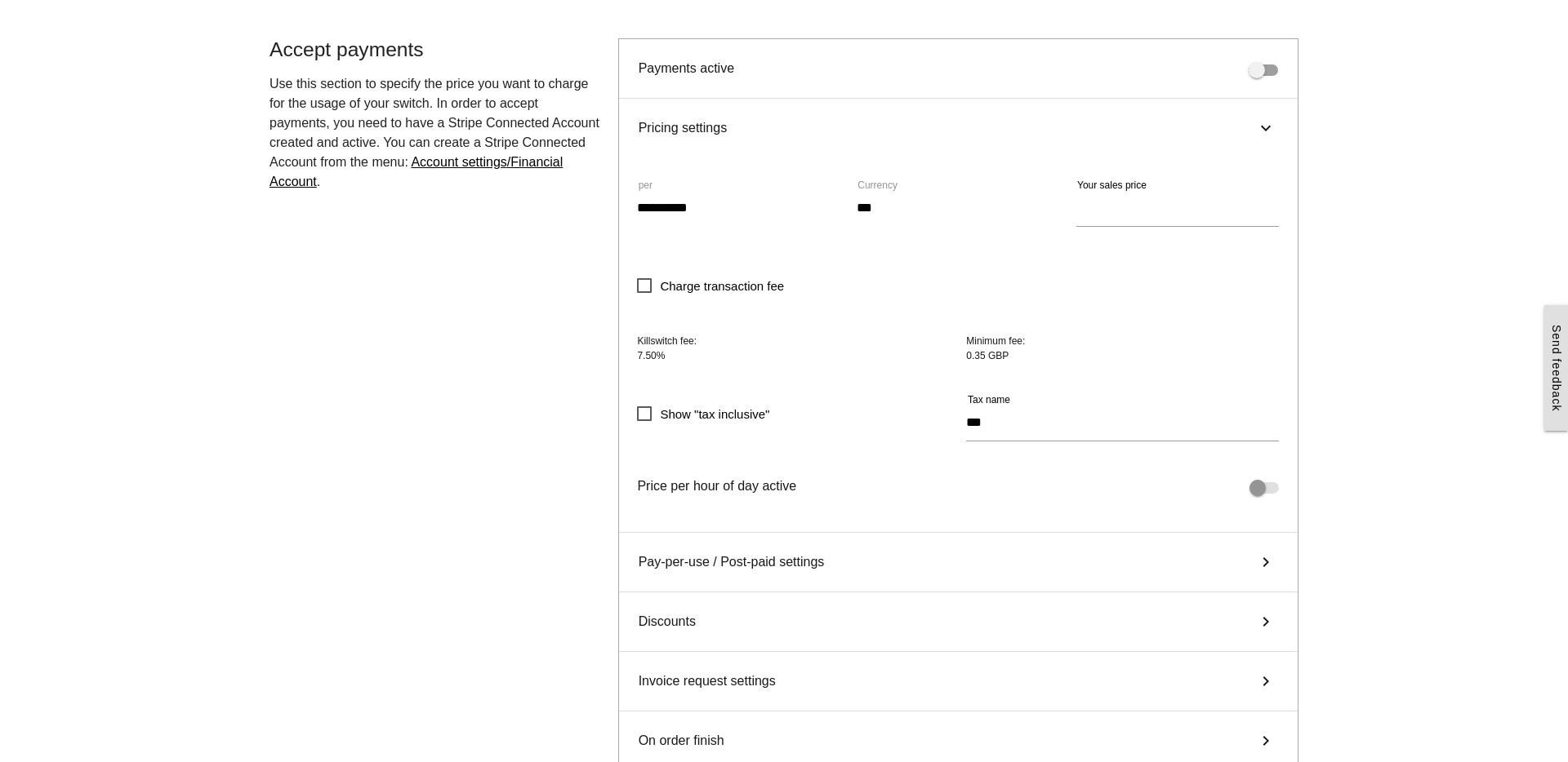
scroll to position [585, 0]
click at [1265, 129] on icon "keyboard_arrow_right" at bounding box center [1266, 131] width 20 height 25
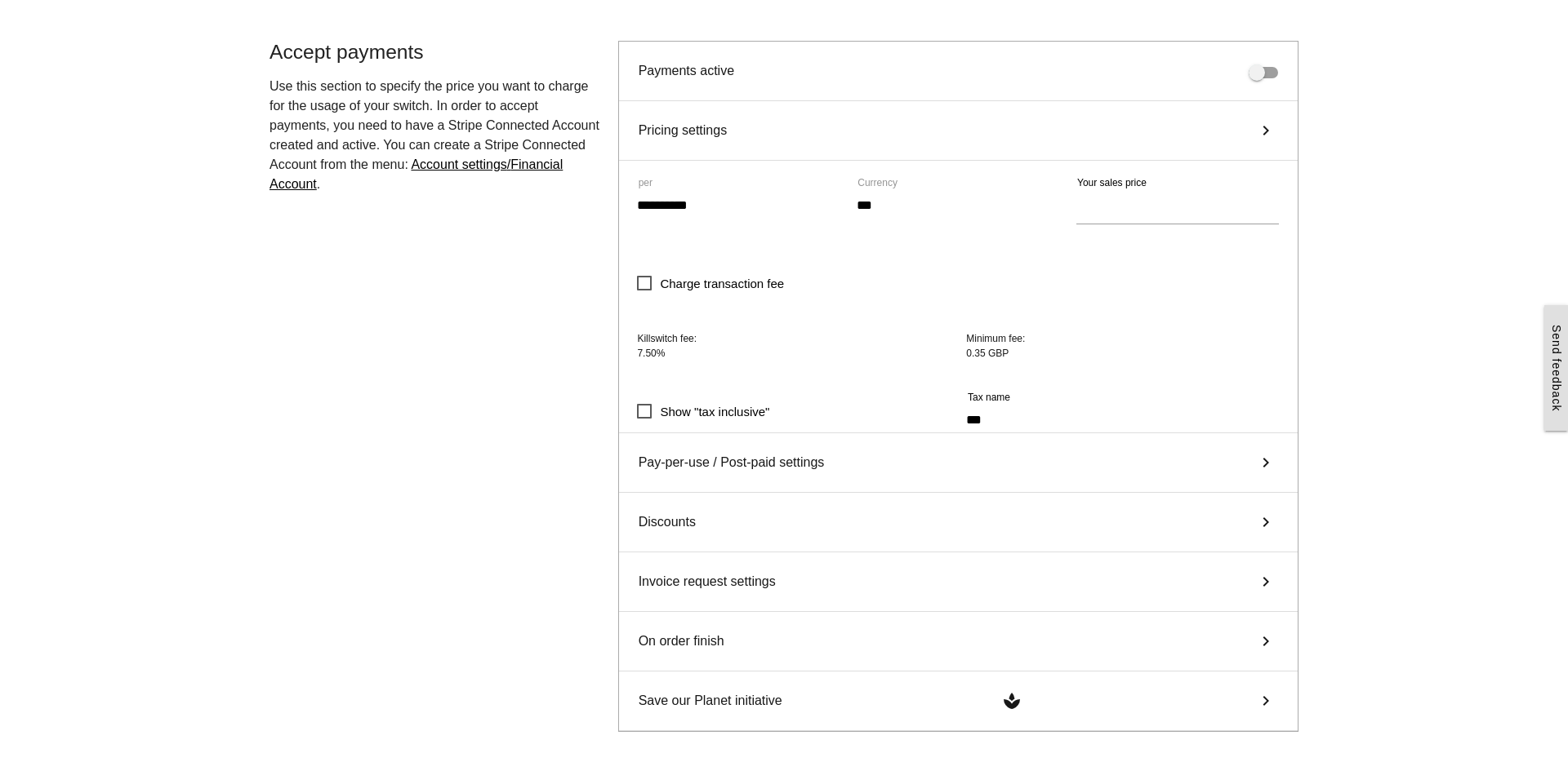
scroll to position [500, 0]
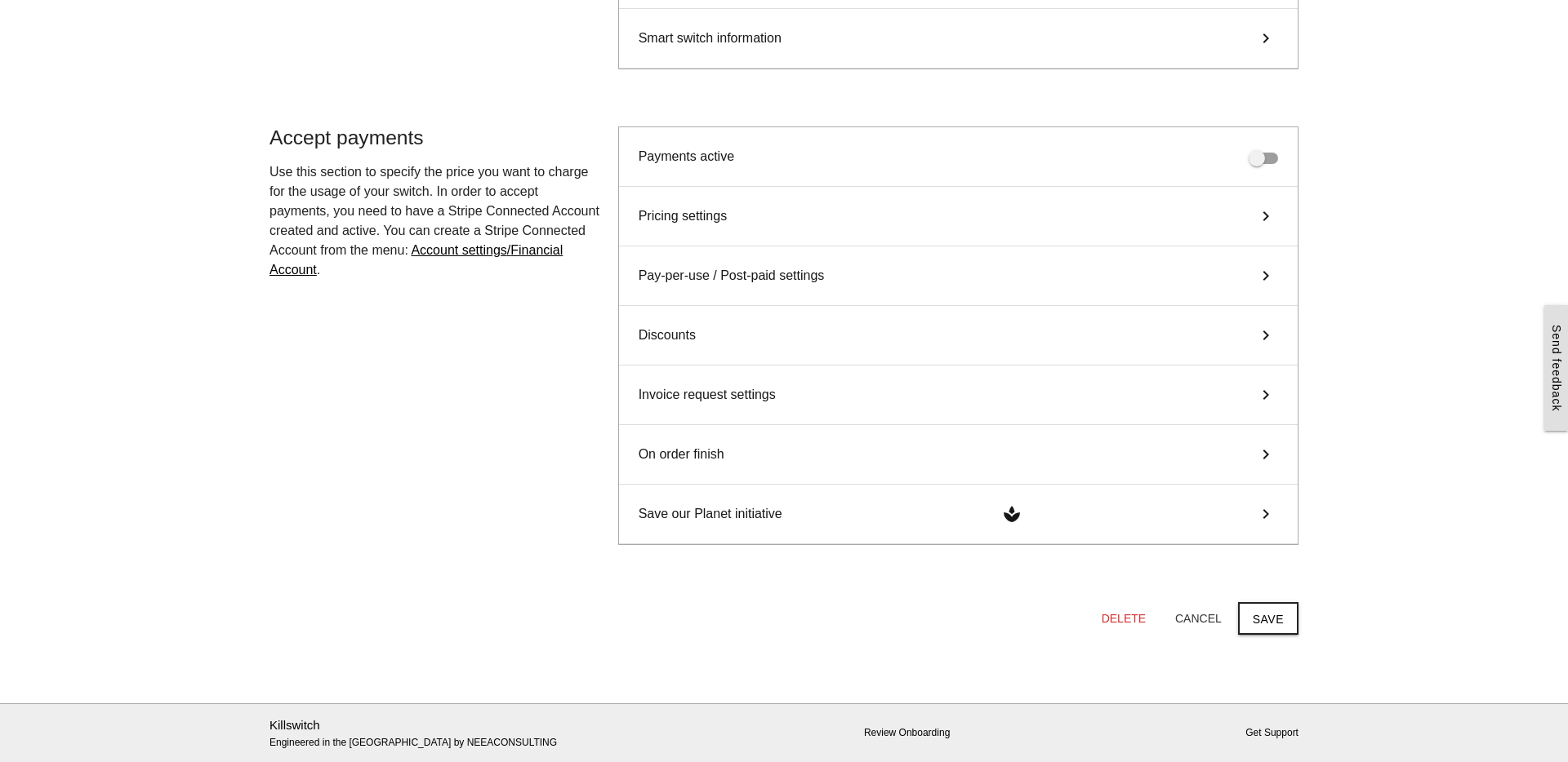
click at [1267, 272] on icon "keyboard_arrow_right" at bounding box center [1265, 276] width 25 height 20
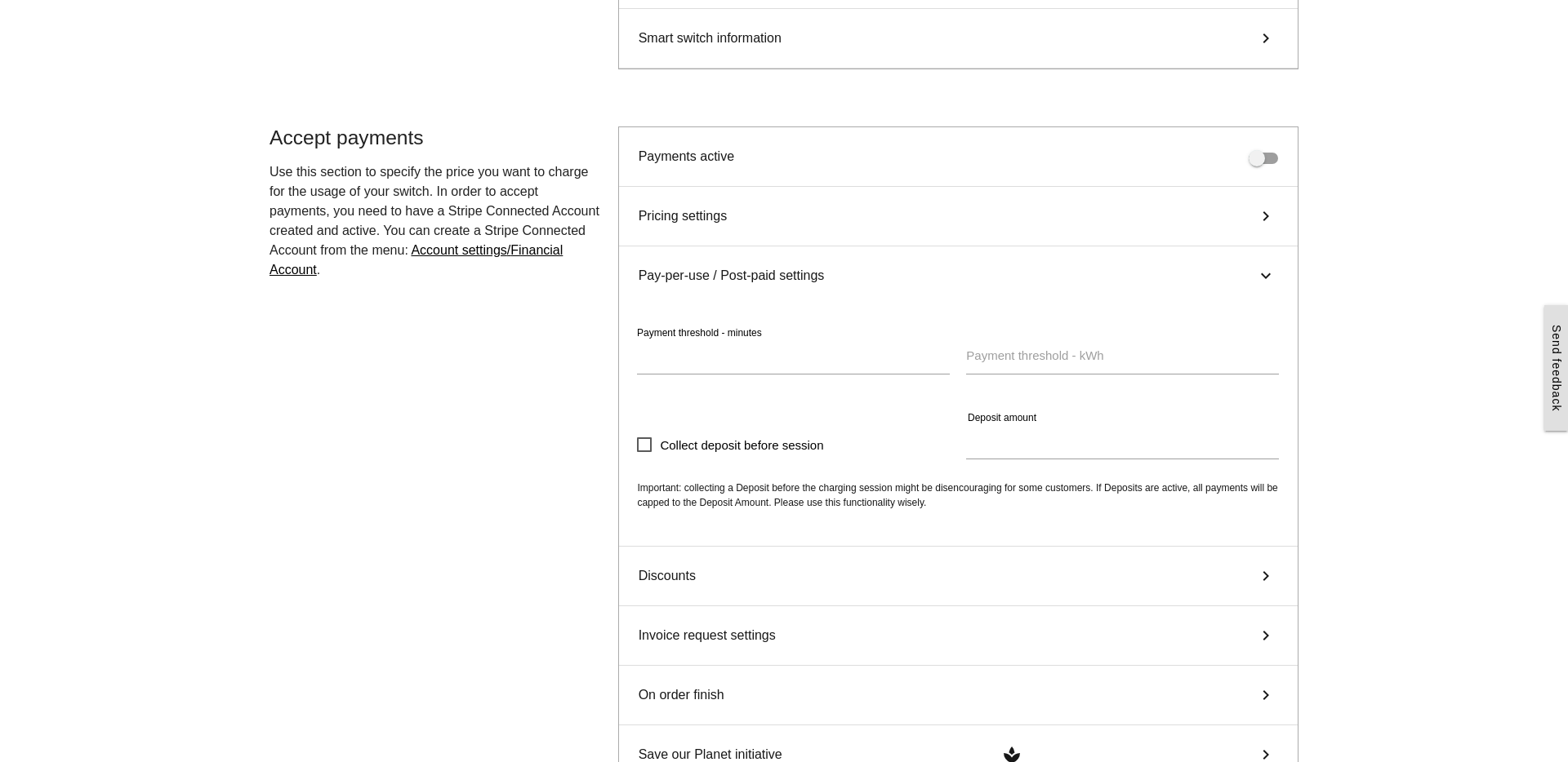
click at [1267, 272] on icon "keyboard_arrow_right" at bounding box center [1266, 275] width 20 height 25
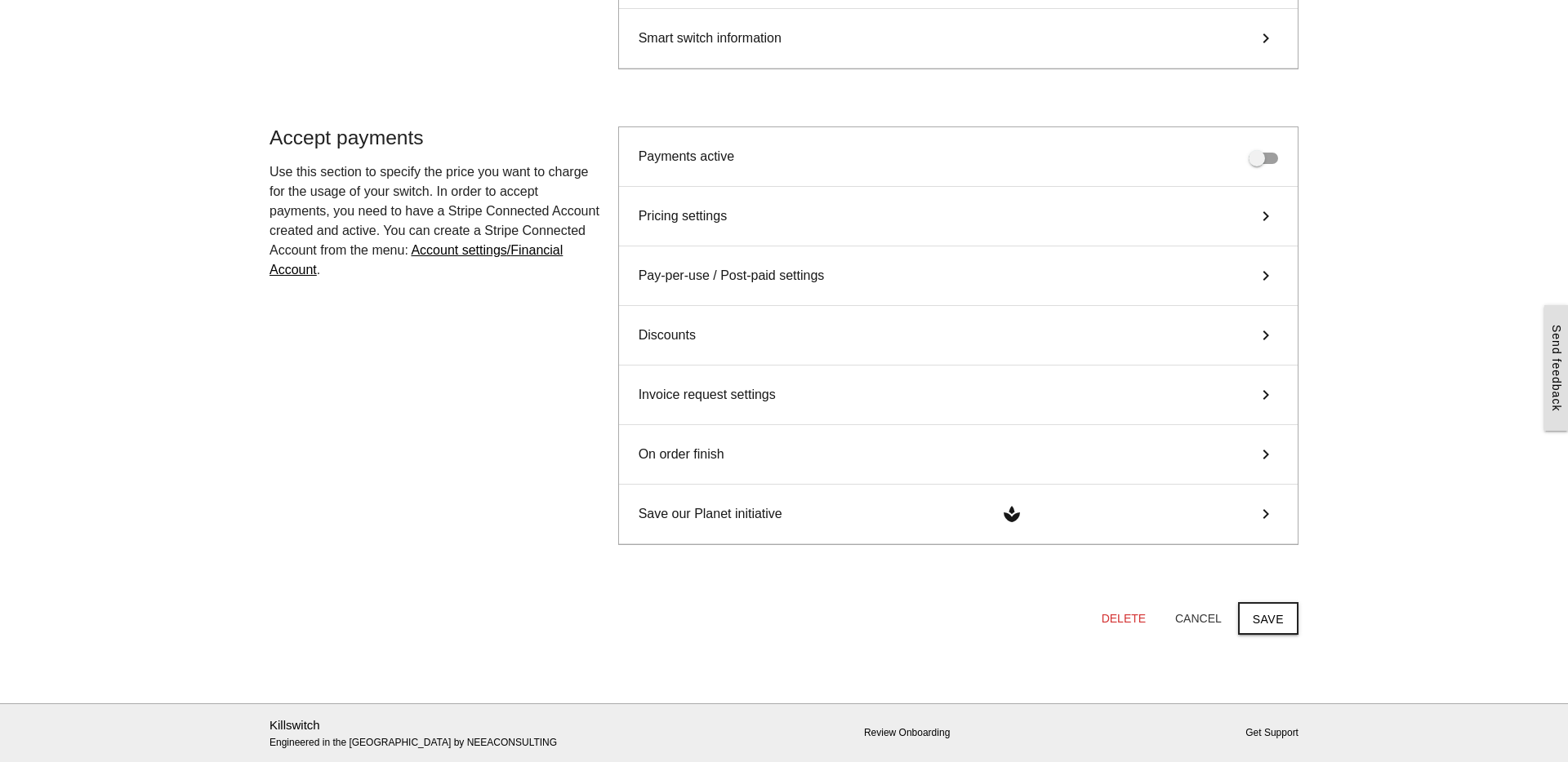
click at [1261, 342] on icon "keyboard_arrow_right" at bounding box center [1265, 335] width 25 height 20
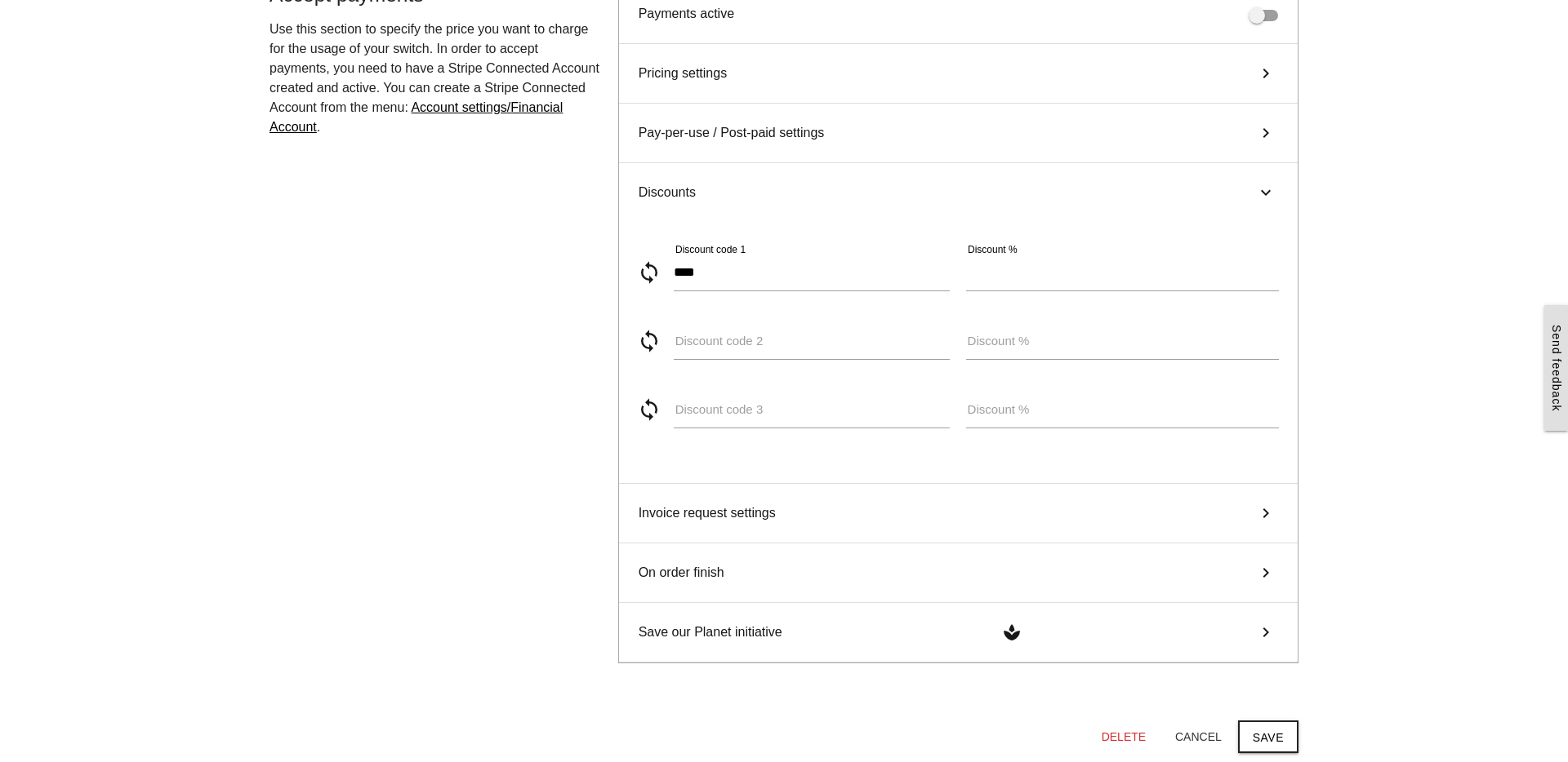
scroll to position [652, 0]
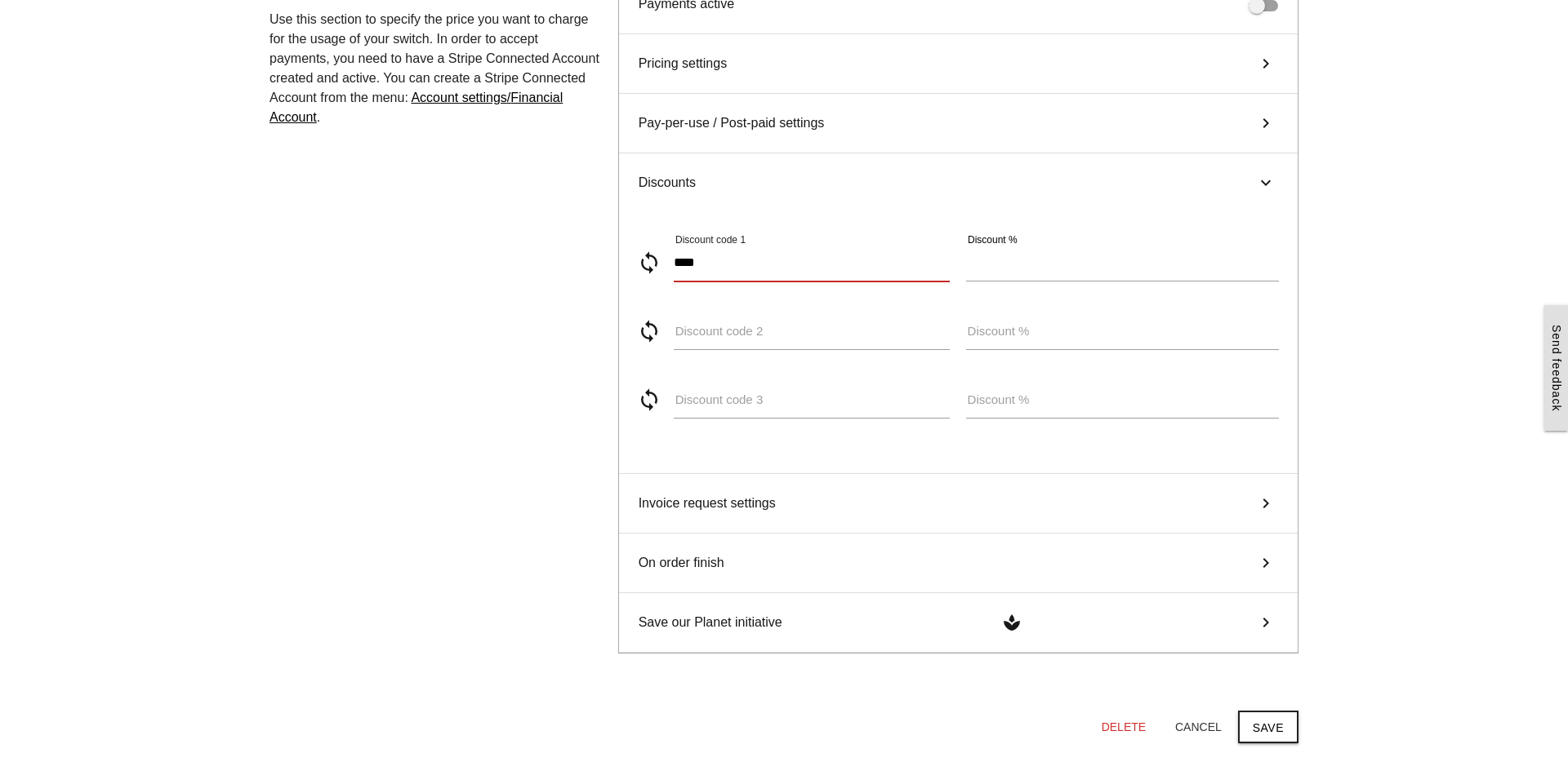
click at [733, 263] on input "****" at bounding box center [811, 263] width 276 height 38
click at [1027, 256] on input "******" at bounding box center [1123, 263] width 313 height 38
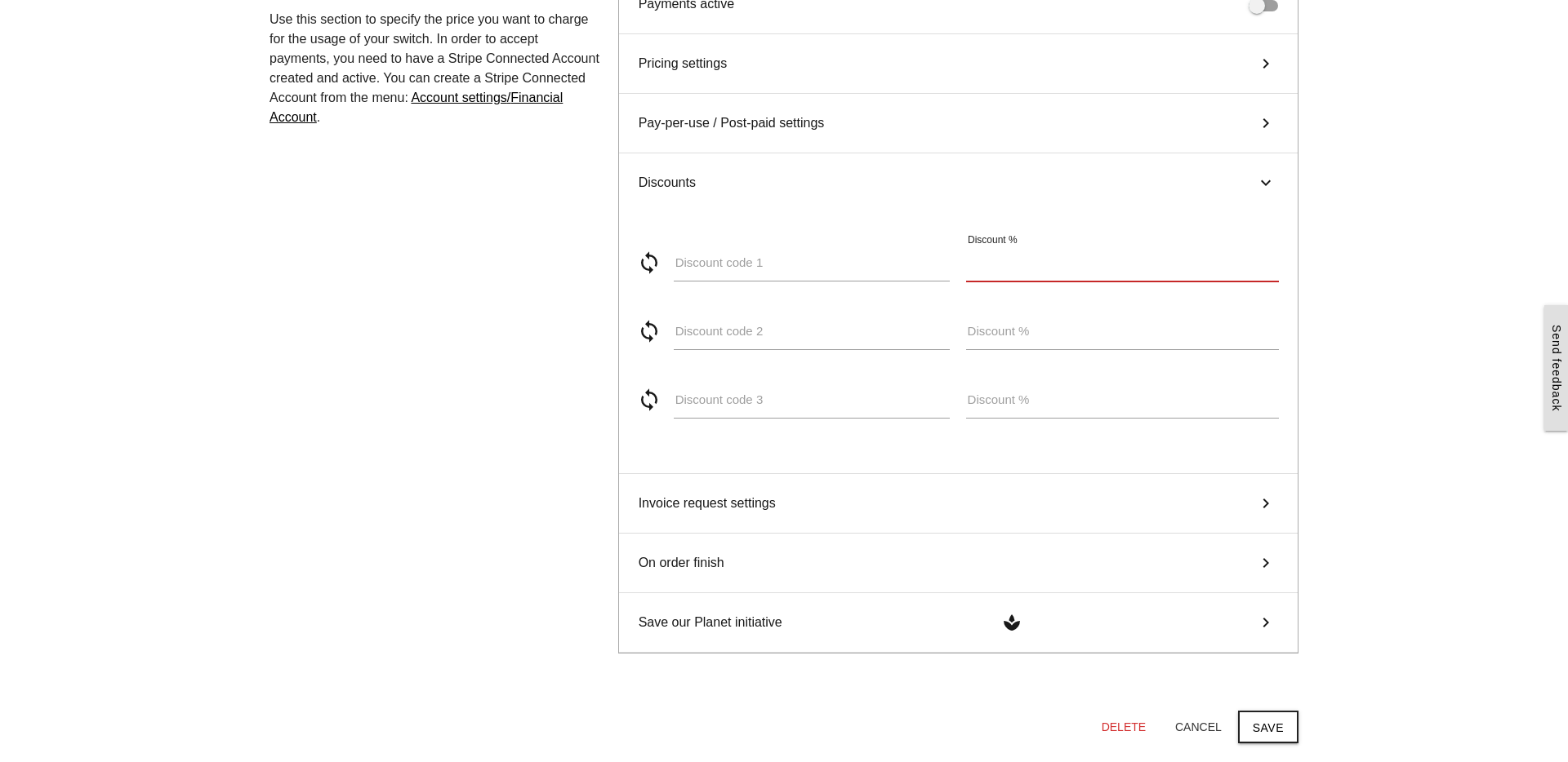
click at [1027, 256] on input "******" at bounding box center [1123, 263] width 313 height 38
click at [1439, 212] on main "Start here! Add an OCPP device to Killswitch to configure it's payments checkou…" at bounding box center [784, 114] width 1568 height 1395
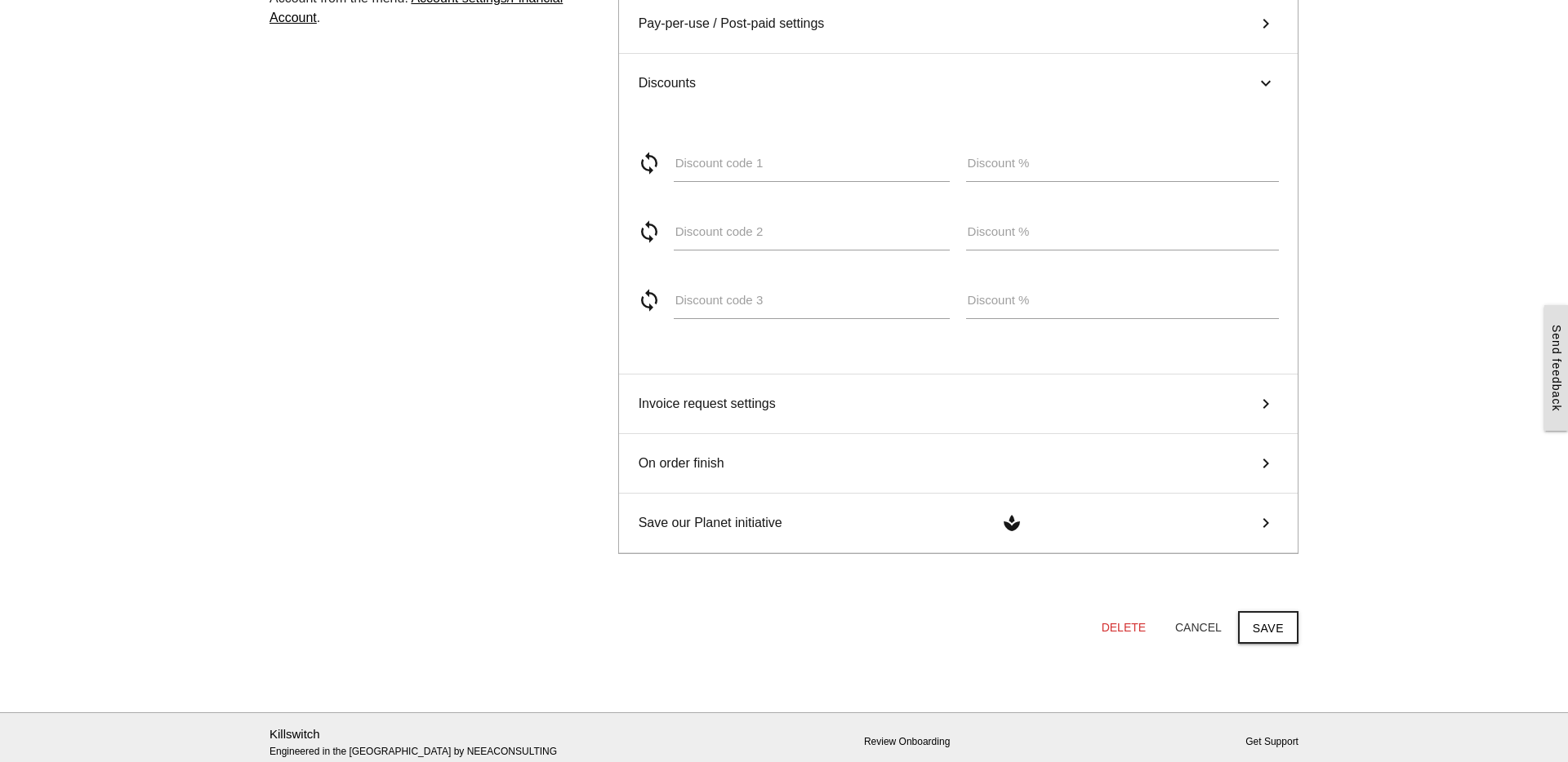
scroll to position [761, 0]
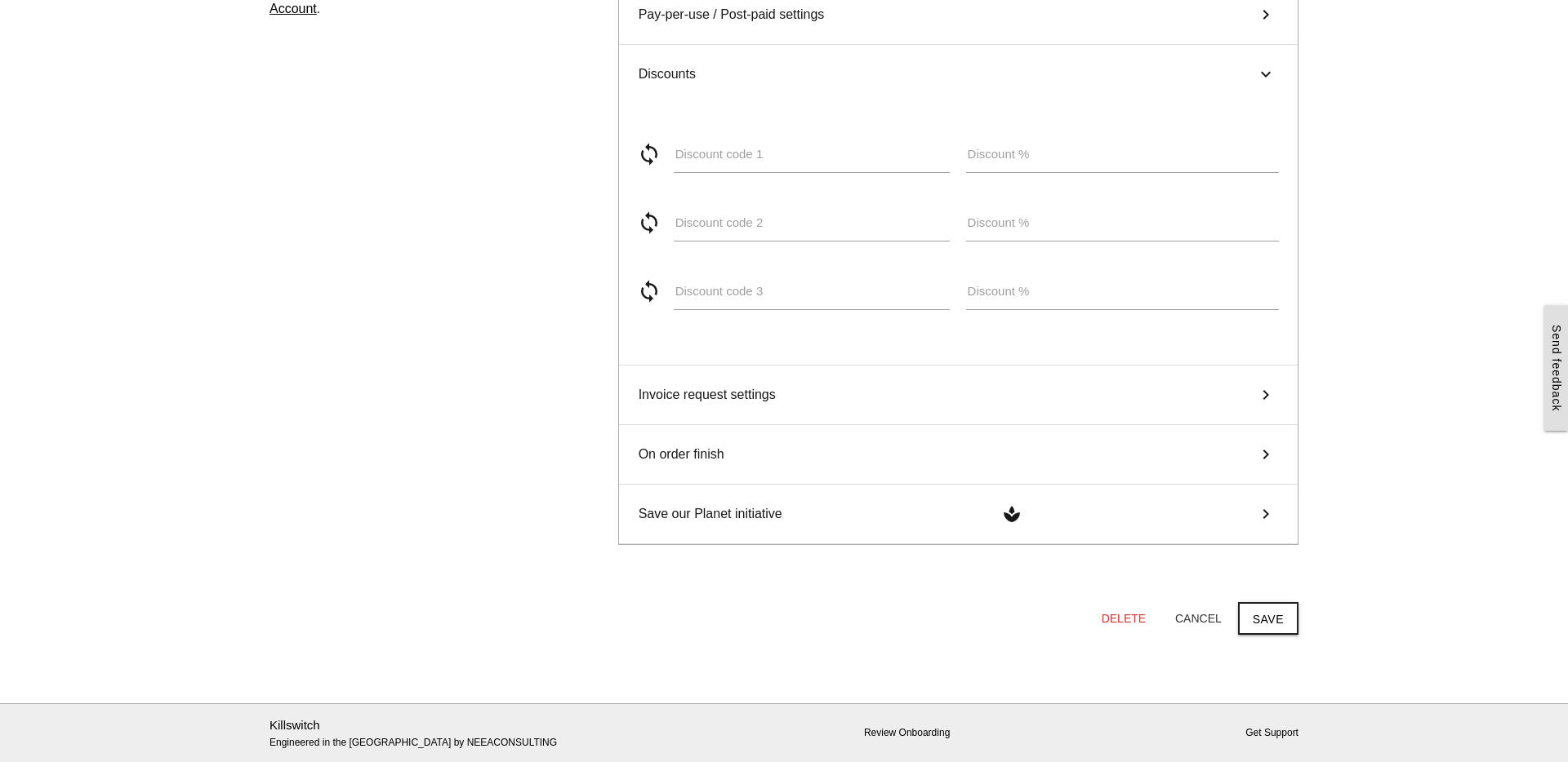
click at [1263, 396] on icon "keyboard_arrow_right" at bounding box center [1265, 395] width 25 height 20
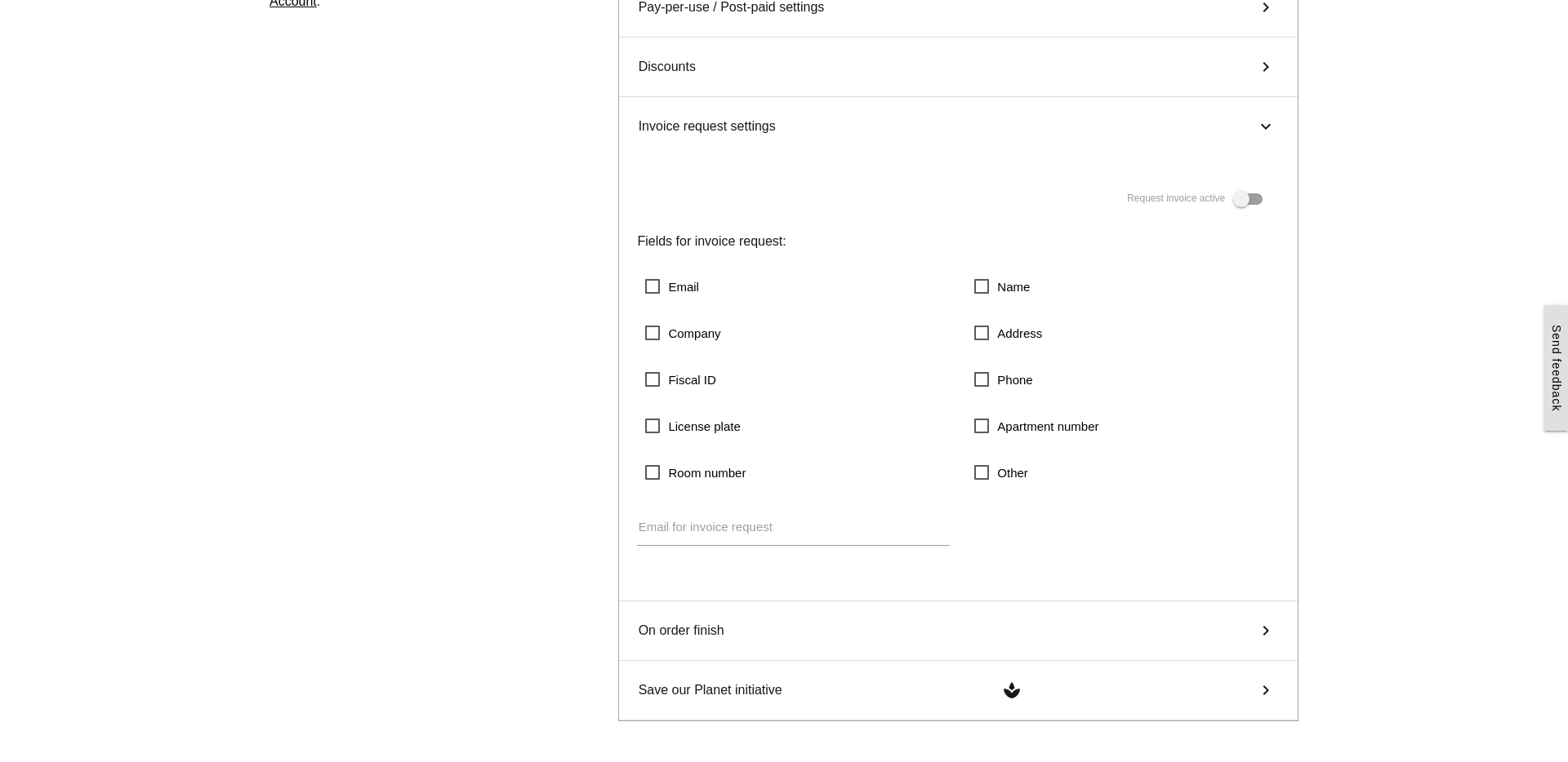
scroll to position [771, 0]
click at [1263, 123] on icon "keyboard_arrow_right" at bounding box center [1266, 124] width 20 height 25
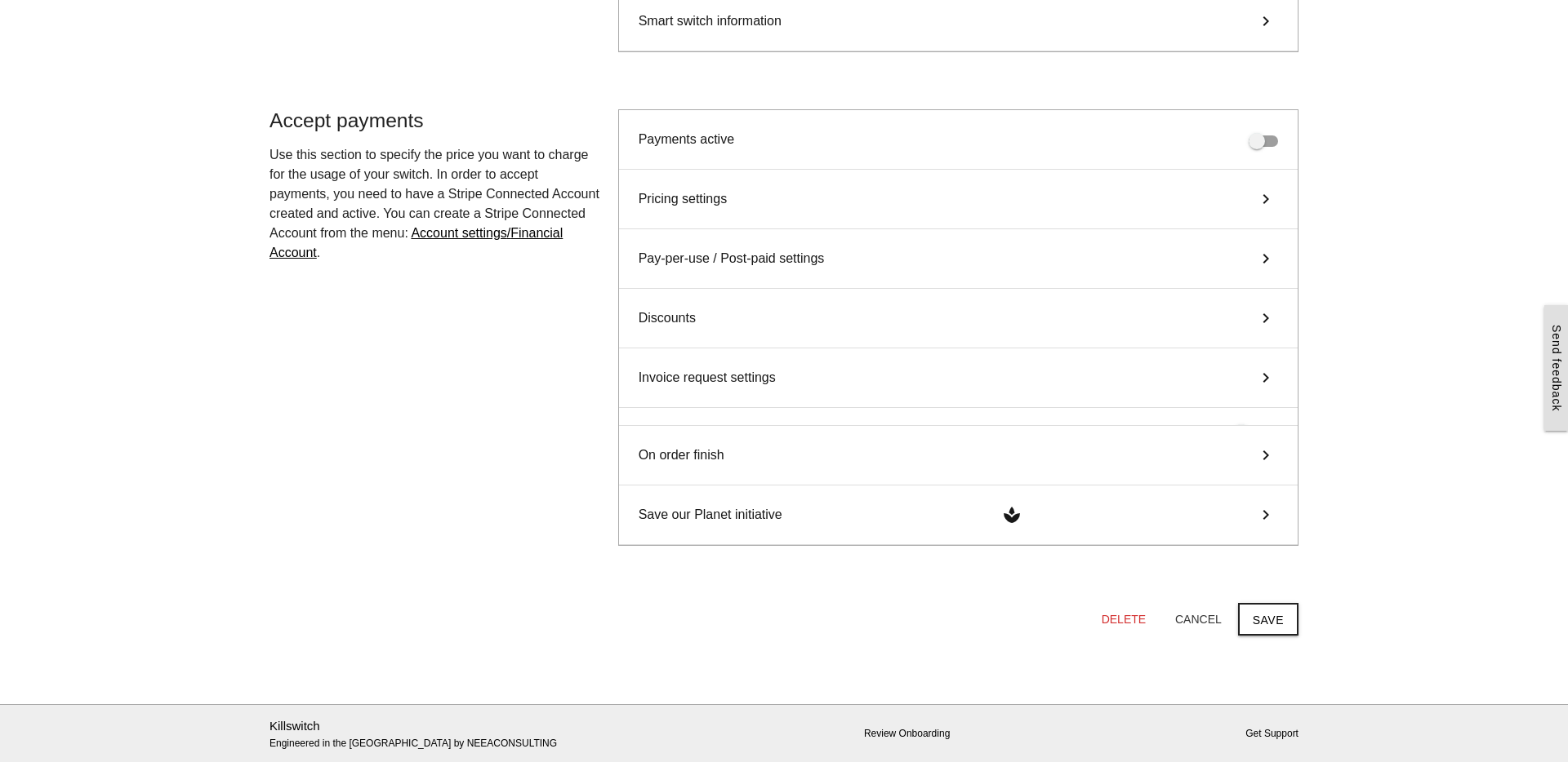
scroll to position [500, 0]
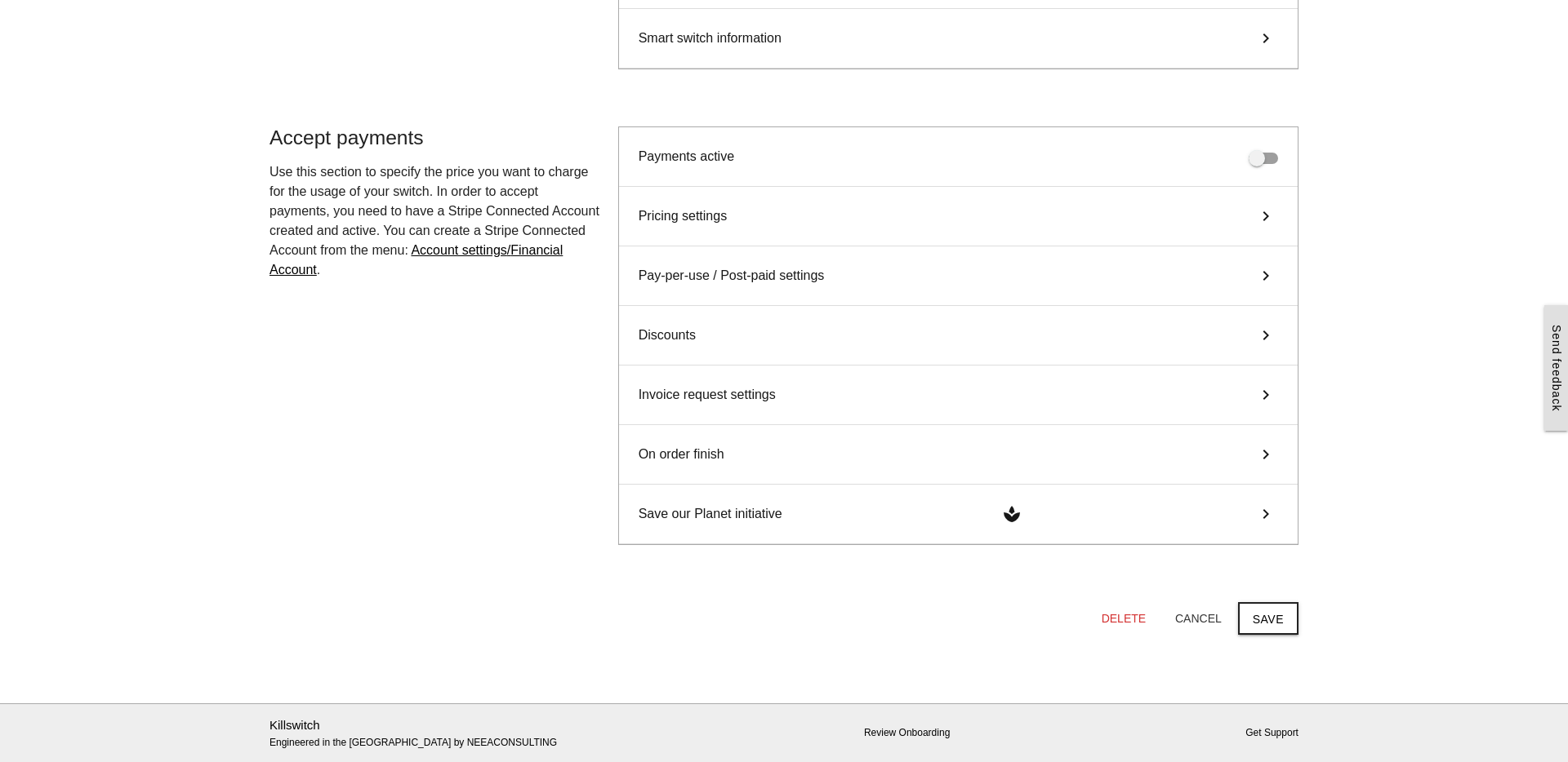
click at [1267, 453] on icon "keyboard_arrow_right" at bounding box center [1265, 455] width 25 height 20
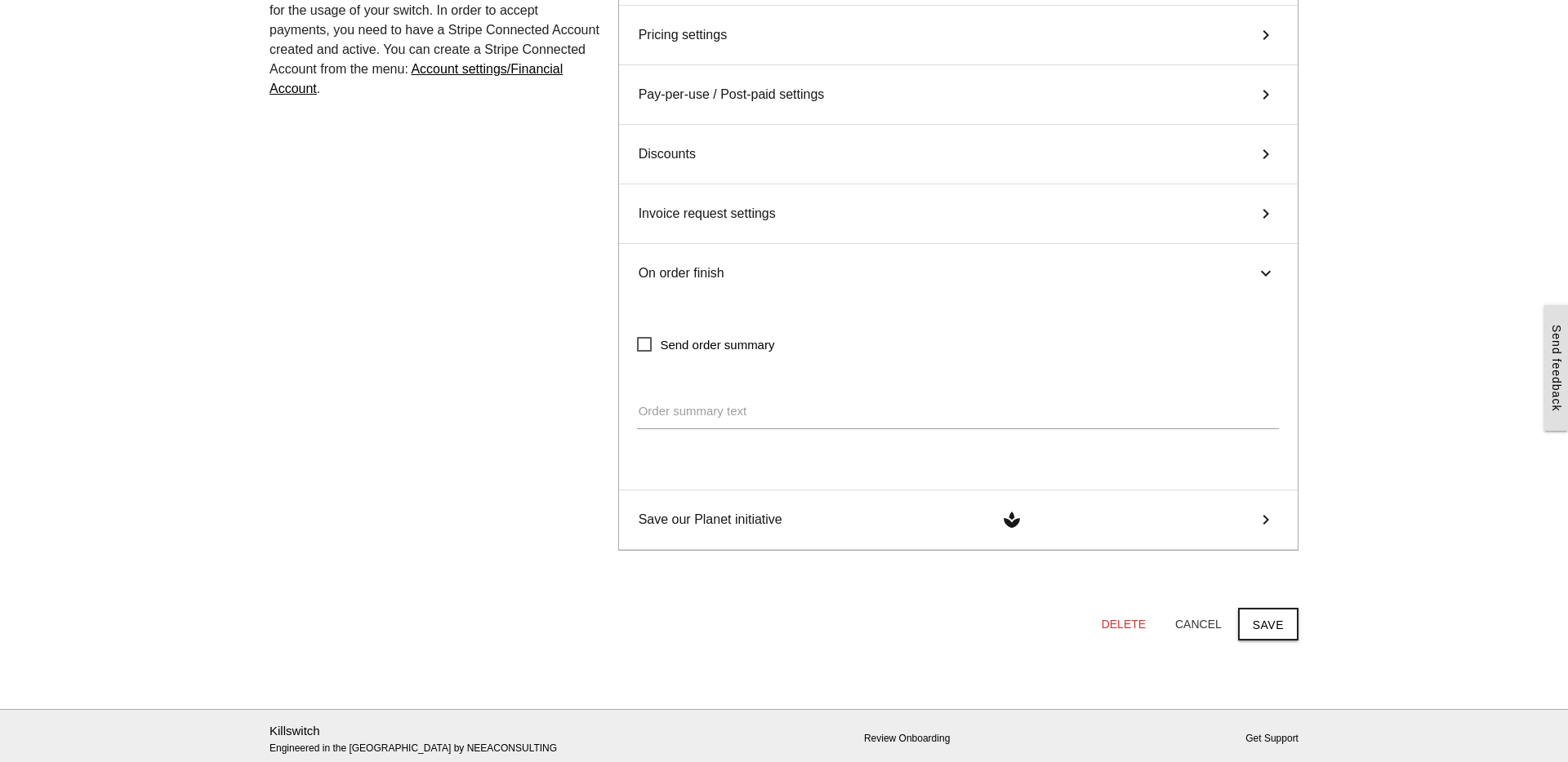
scroll to position [686, 0]
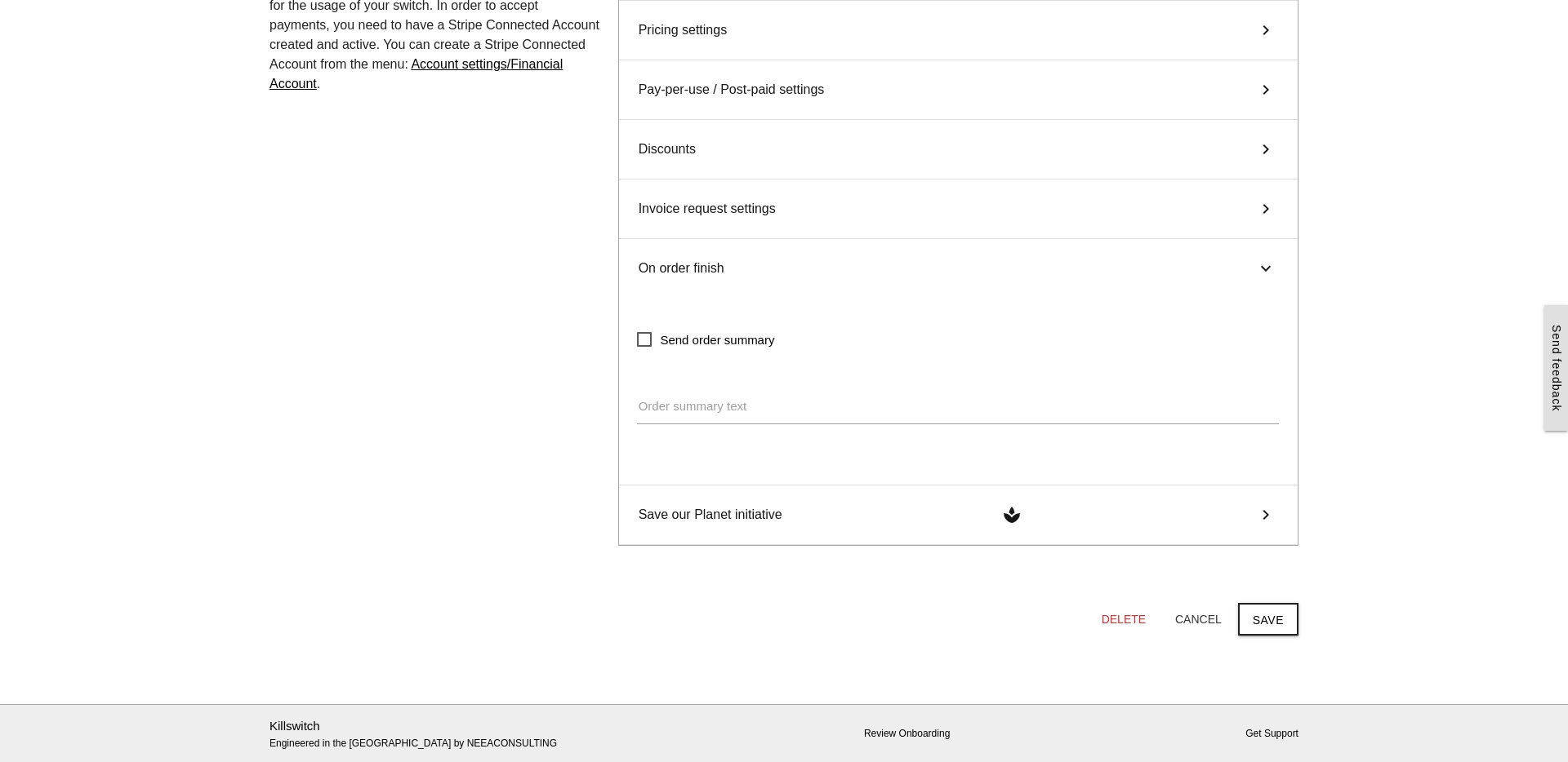
click at [694, 406] on label "Order summary text" at bounding box center [693, 407] width 109 height 19
click at [694, 406] on textarea "Order summary text" at bounding box center [957, 406] width 641 height 37
type textarea "**********"
click at [1341, 322] on main "Start here! Add an OCPP device to Killswitch to configure it's payments checkou…" at bounding box center [784, 43] width 1568 height 1321
click at [1263, 626] on button "Save" at bounding box center [1267, 619] width 60 height 33
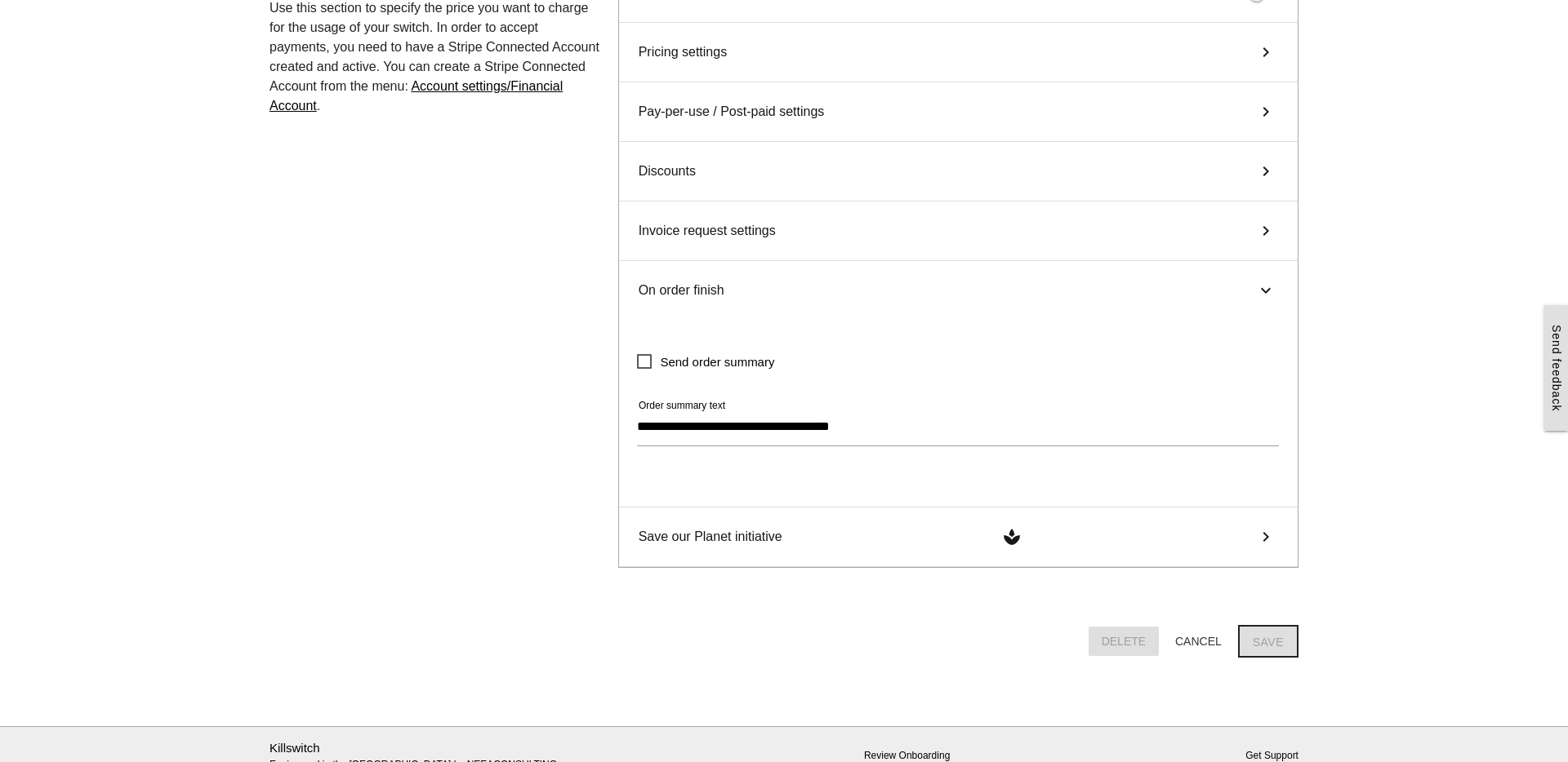
scroll to position [0, 0]
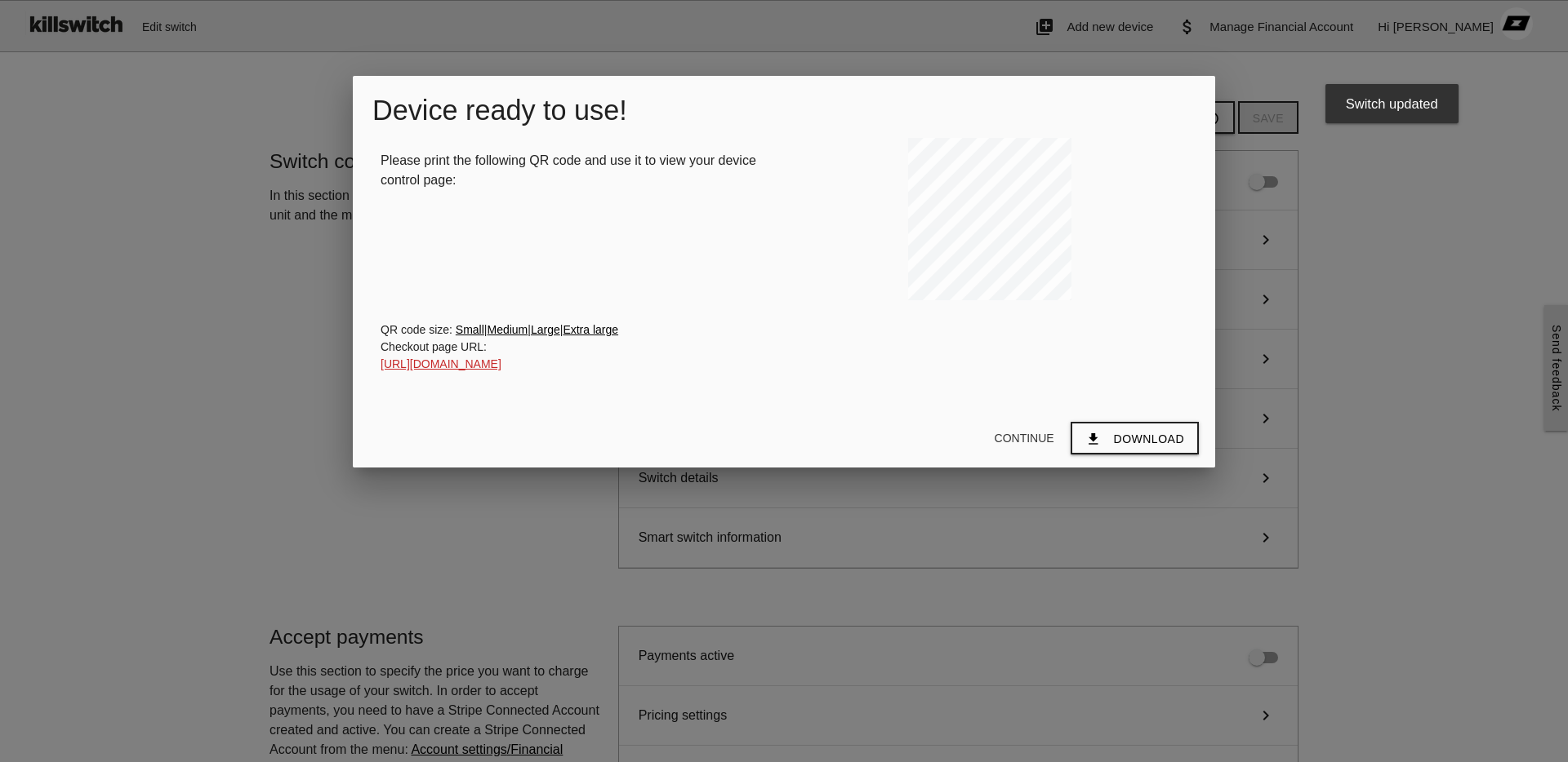
click at [1029, 441] on button "Continue" at bounding box center [1024, 438] width 86 height 30
